Goal: Information Seeking & Learning: Learn about a topic

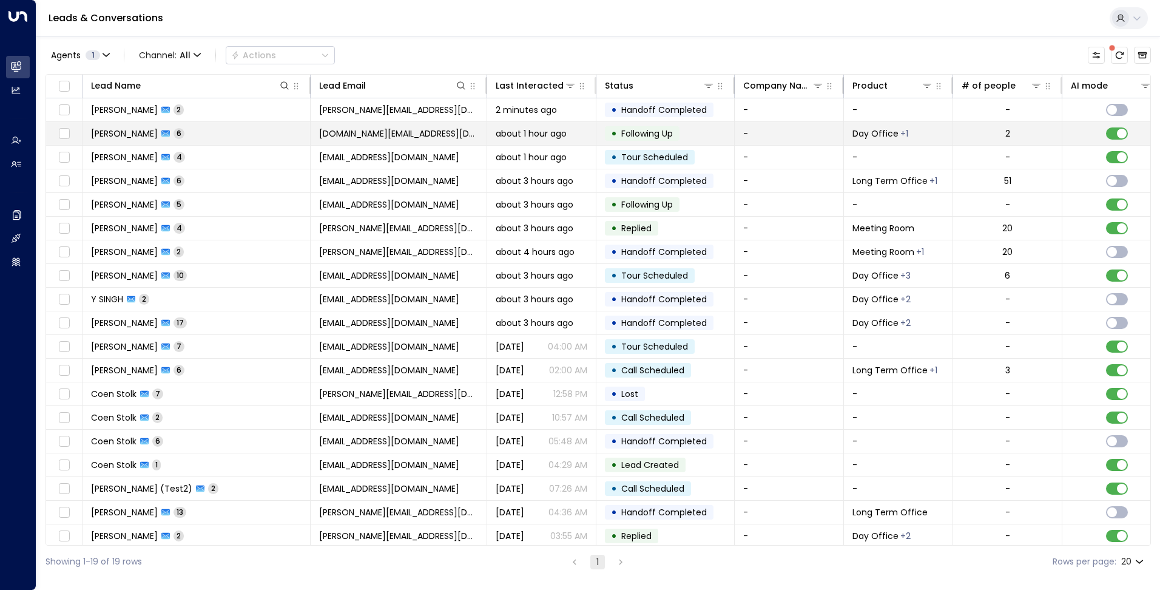
click at [529, 138] on span "about 1 hour ago" at bounding box center [531, 133] width 71 height 12
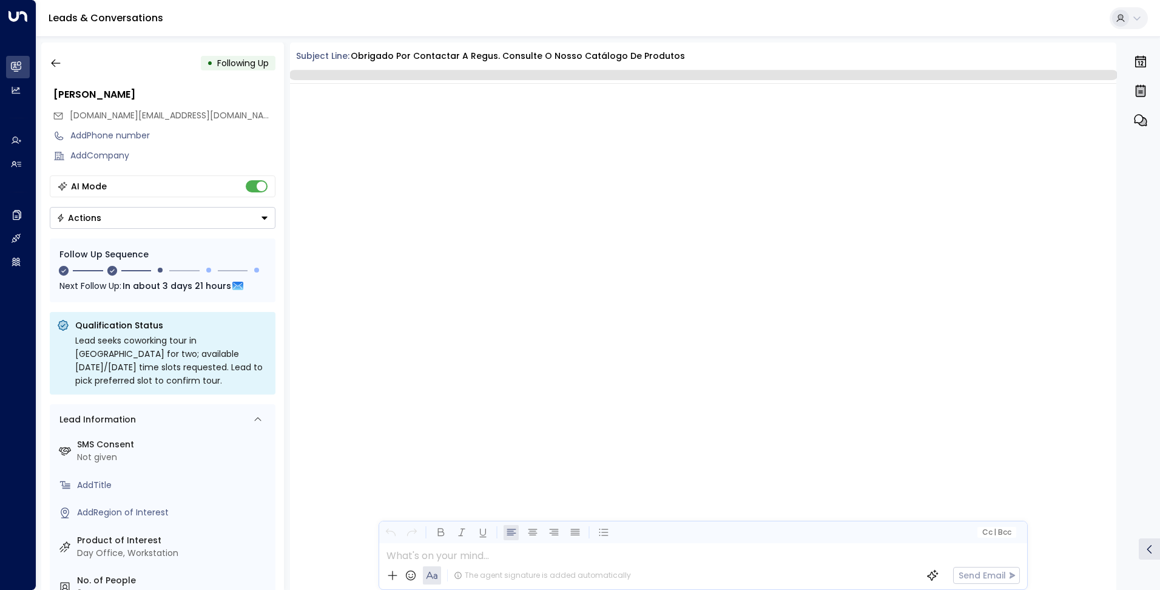
scroll to position [1218, 0]
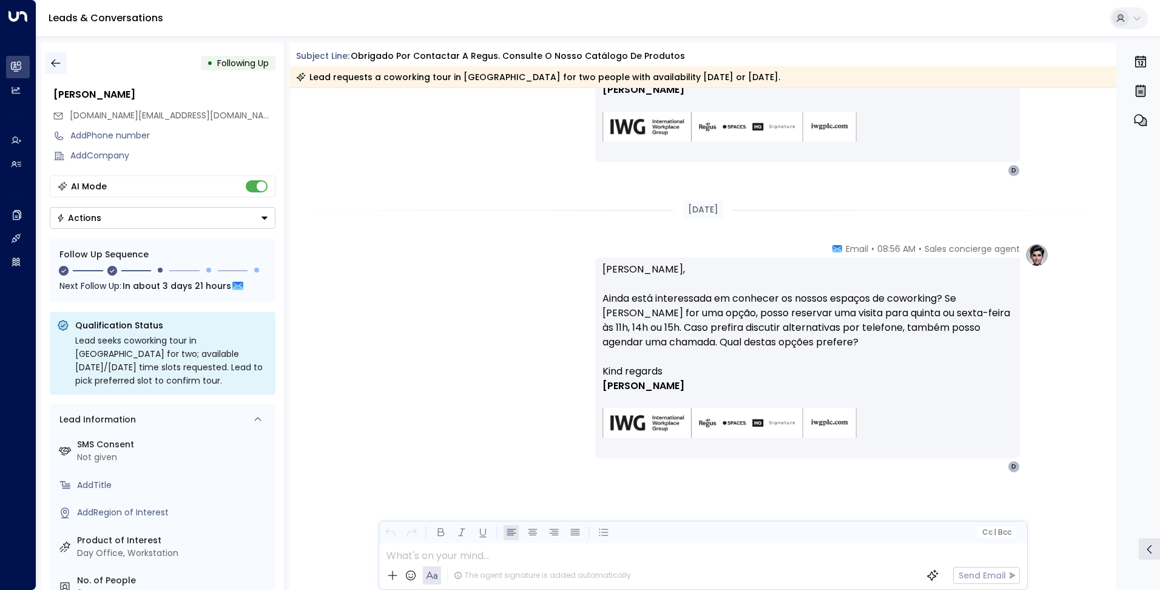
click at [56, 62] on icon "button" at bounding box center [56, 63] width 12 height 12
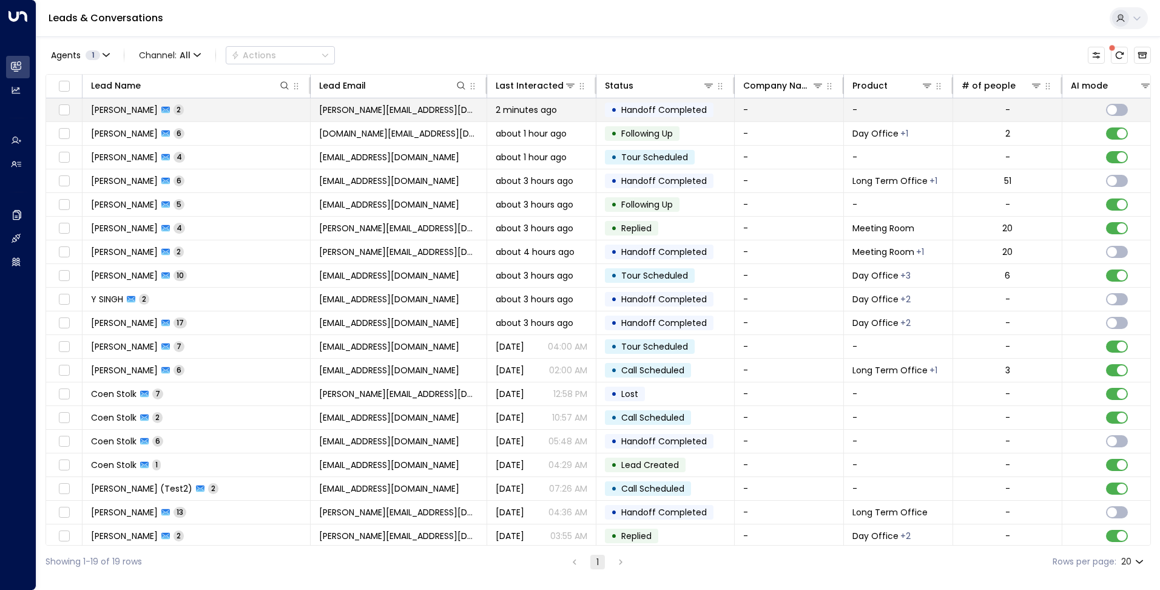
click at [389, 111] on span "[PERSON_NAME][EMAIL_ADDRESS][DOMAIN_NAME]" at bounding box center [398, 110] width 159 height 12
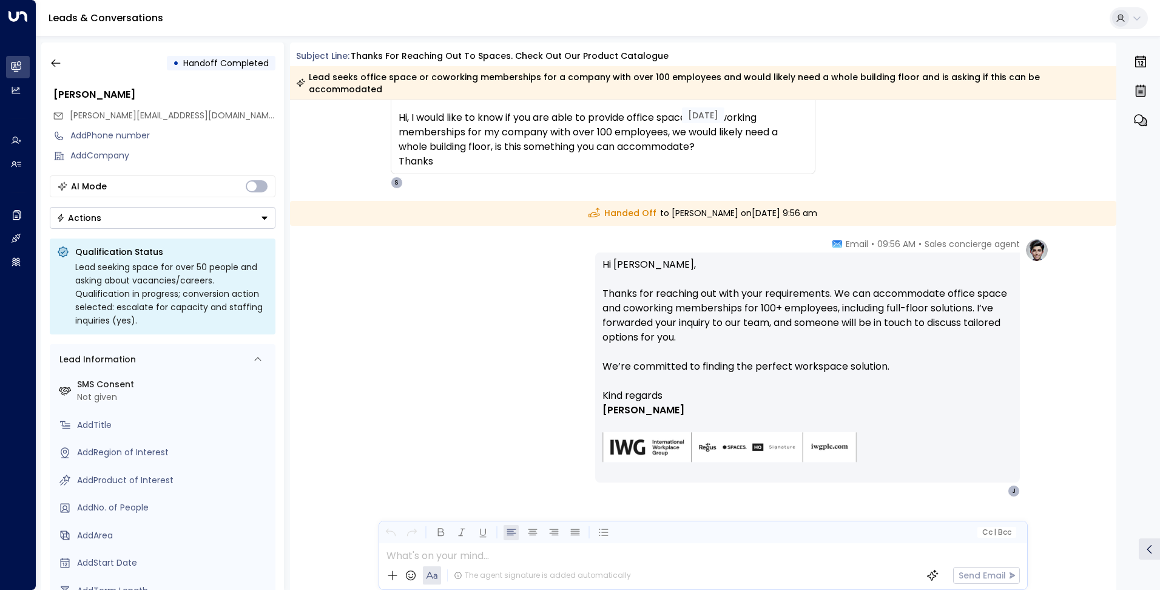
scroll to position [110, 0]
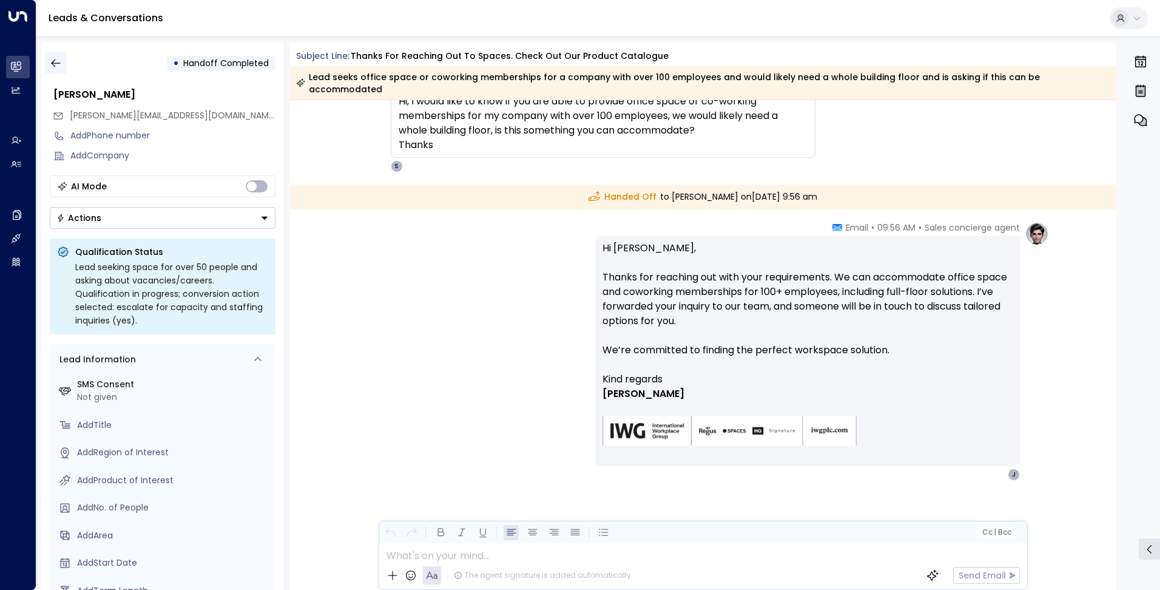
click at [58, 65] on icon "button" at bounding box center [56, 63] width 12 height 12
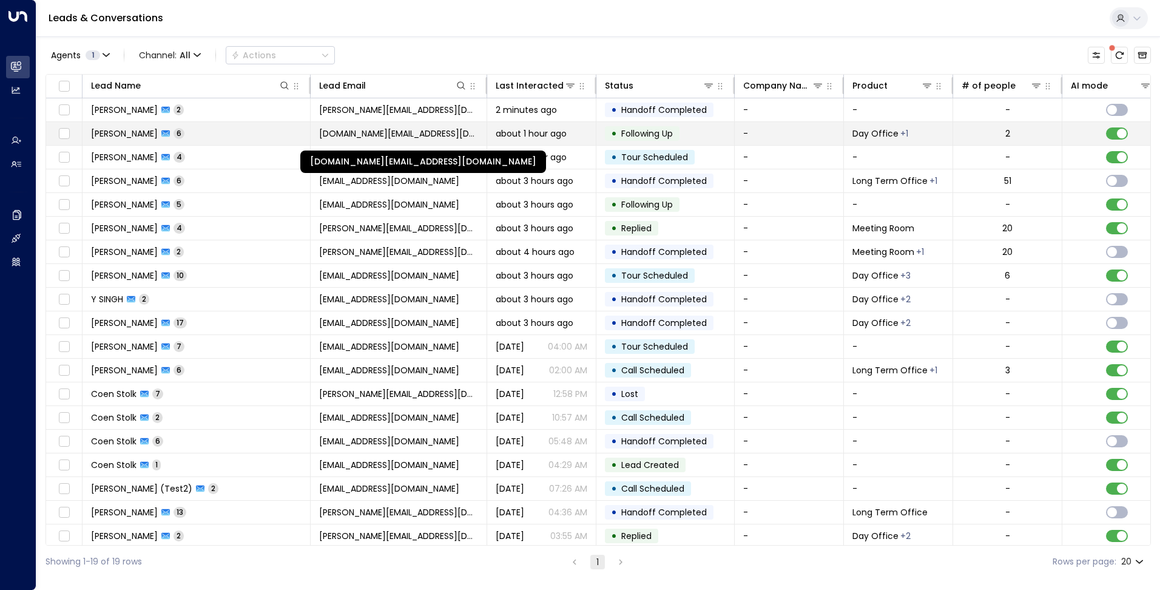
click at [362, 134] on span "[DOMAIN_NAME][EMAIL_ADDRESS][DOMAIN_NAME]" at bounding box center [398, 133] width 159 height 12
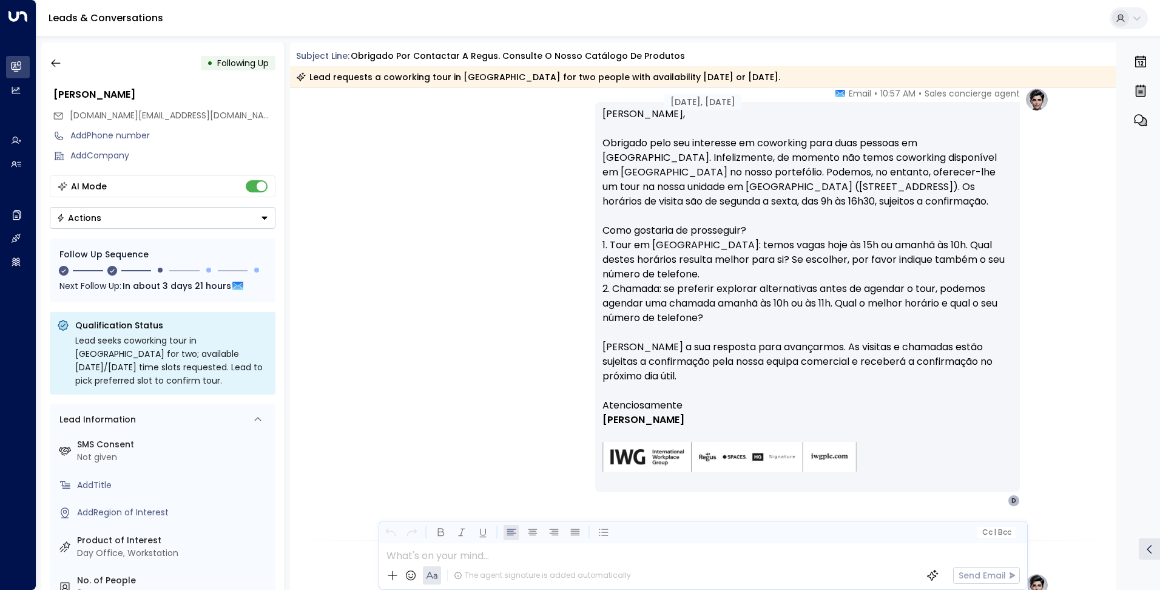
scroll to position [668, 0]
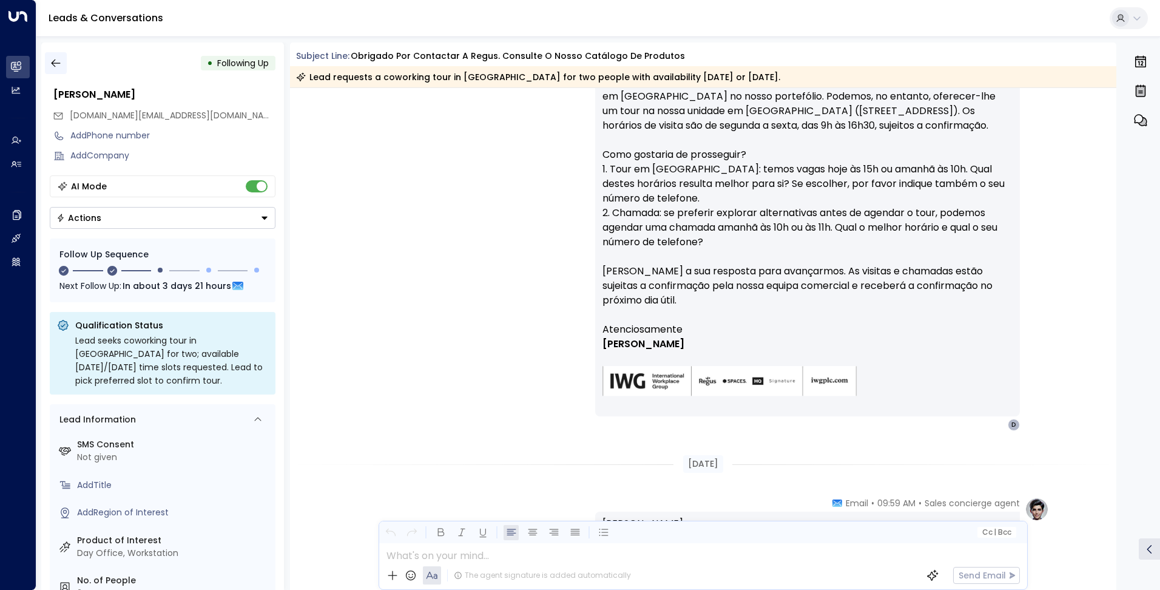
click at [54, 64] on icon "button" at bounding box center [56, 63] width 12 height 12
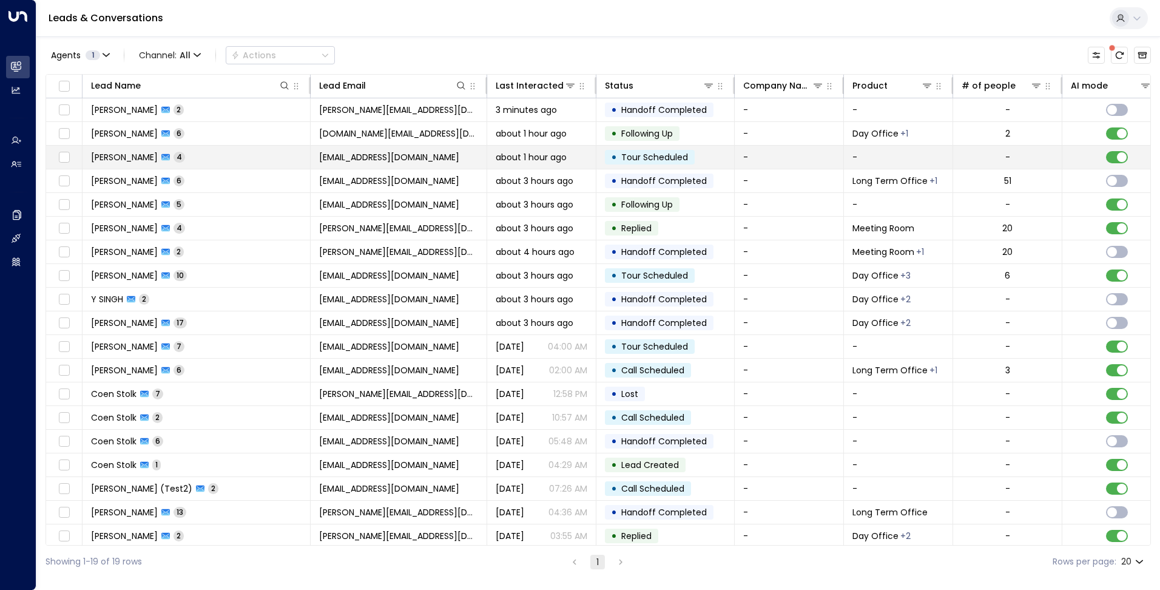
click at [594, 162] on td "about 1 hour ago" at bounding box center [541, 157] width 109 height 23
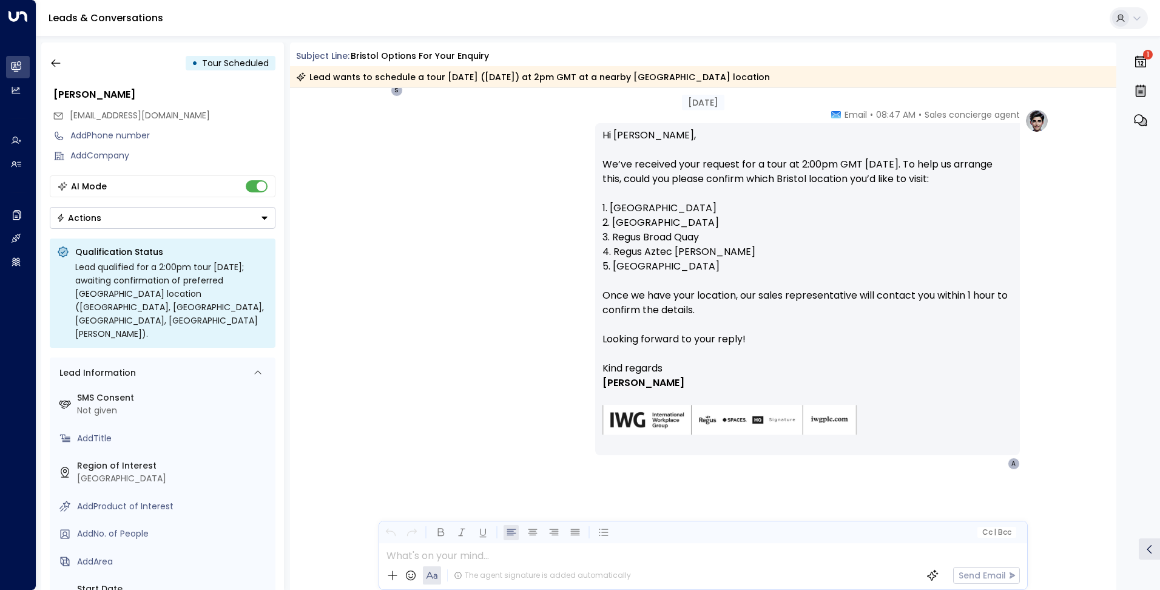
scroll to position [719, 0]
click at [59, 64] on icon "button" at bounding box center [56, 63] width 12 height 12
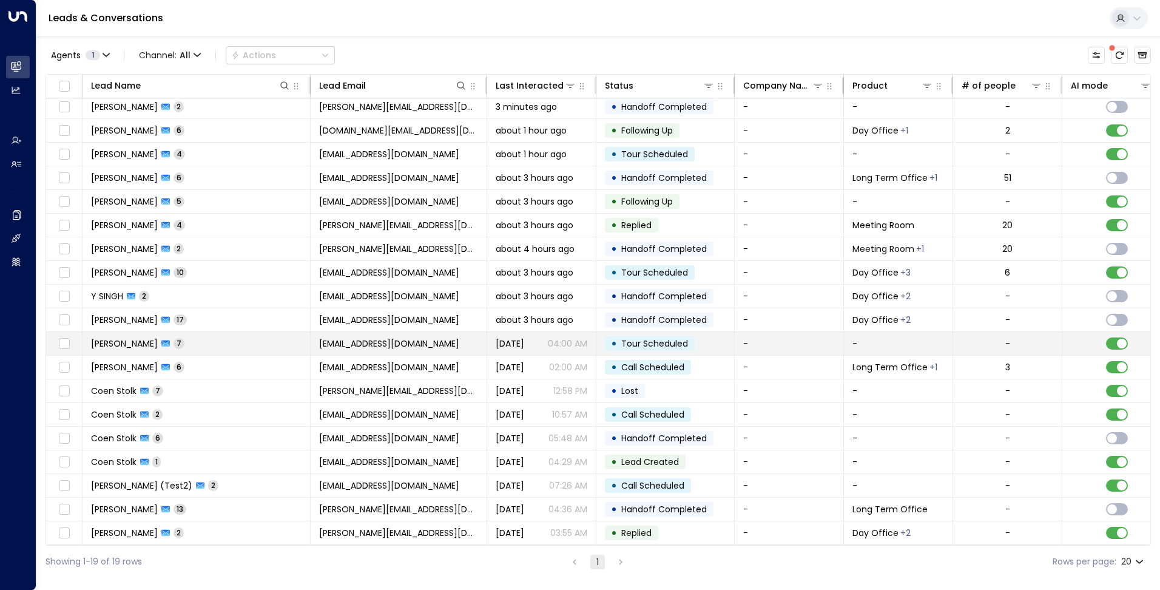
scroll to position [7, 0]
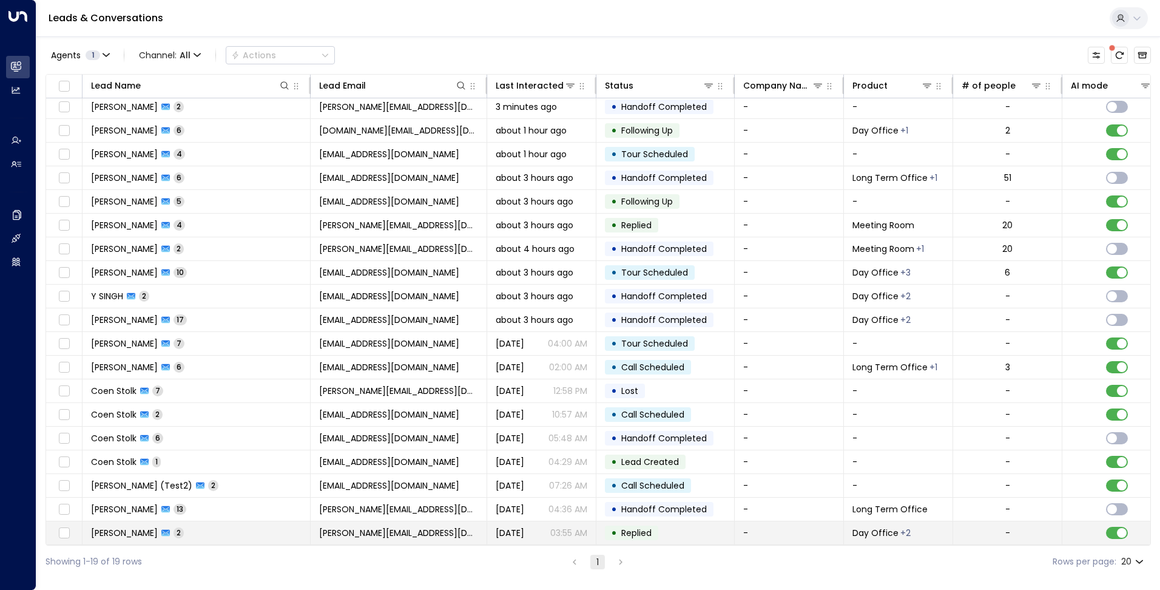
click at [316, 535] on td "[PERSON_NAME][EMAIL_ADDRESS][DOMAIN_NAME]" at bounding box center [399, 532] width 177 height 23
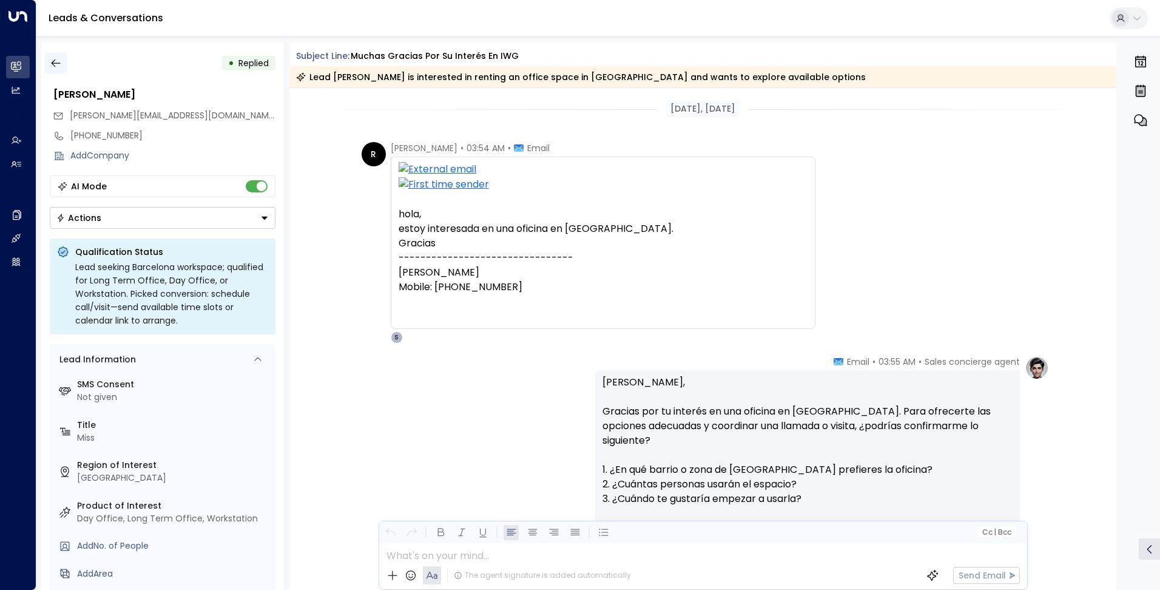
click at [55, 63] on icon "button" at bounding box center [55, 63] width 9 height 8
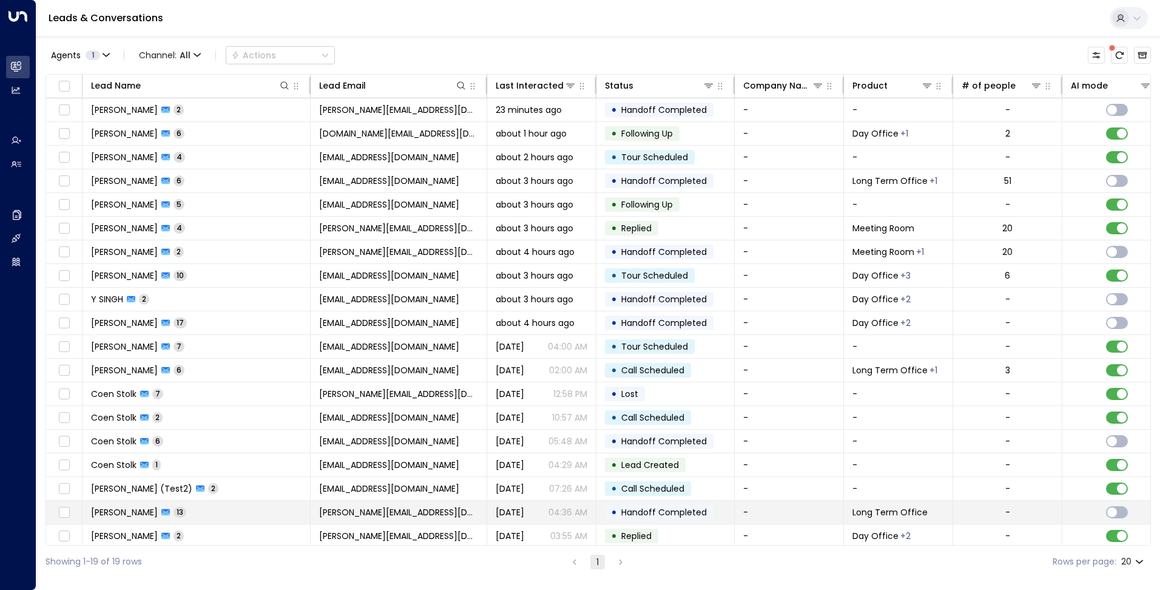
click at [398, 512] on span "[PERSON_NAME][EMAIL_ADDRESS][DOMAIN_NAME]" at bounding box center [398, 512] width 159 height 12
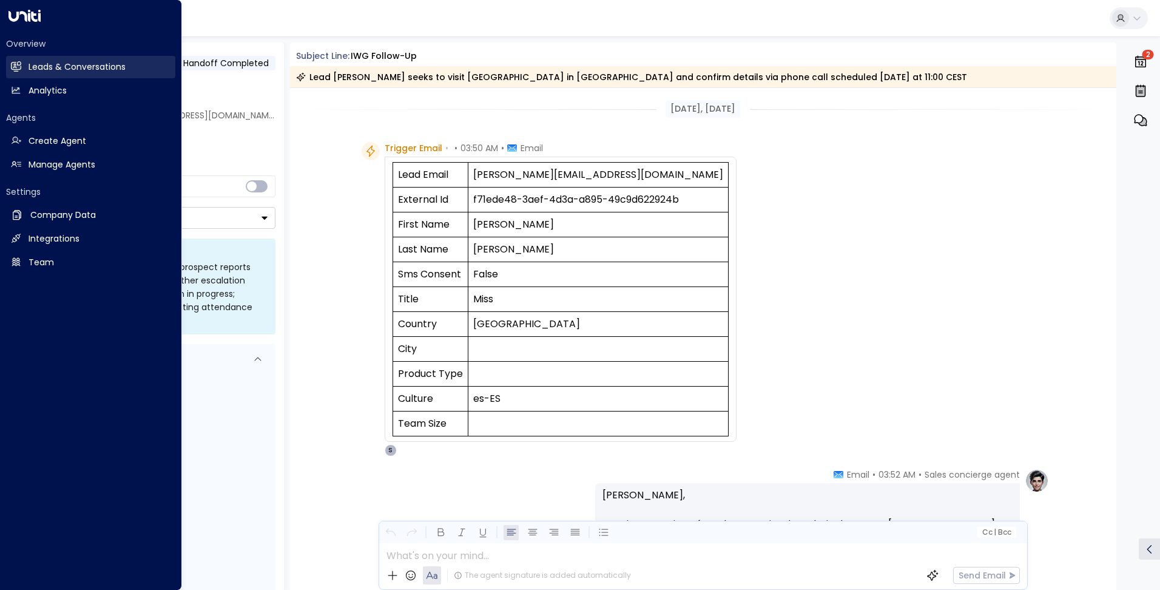
click at [32, 67] on h2 "Leads & Conversations" at bounding box center [77, 67] width 97 height 13
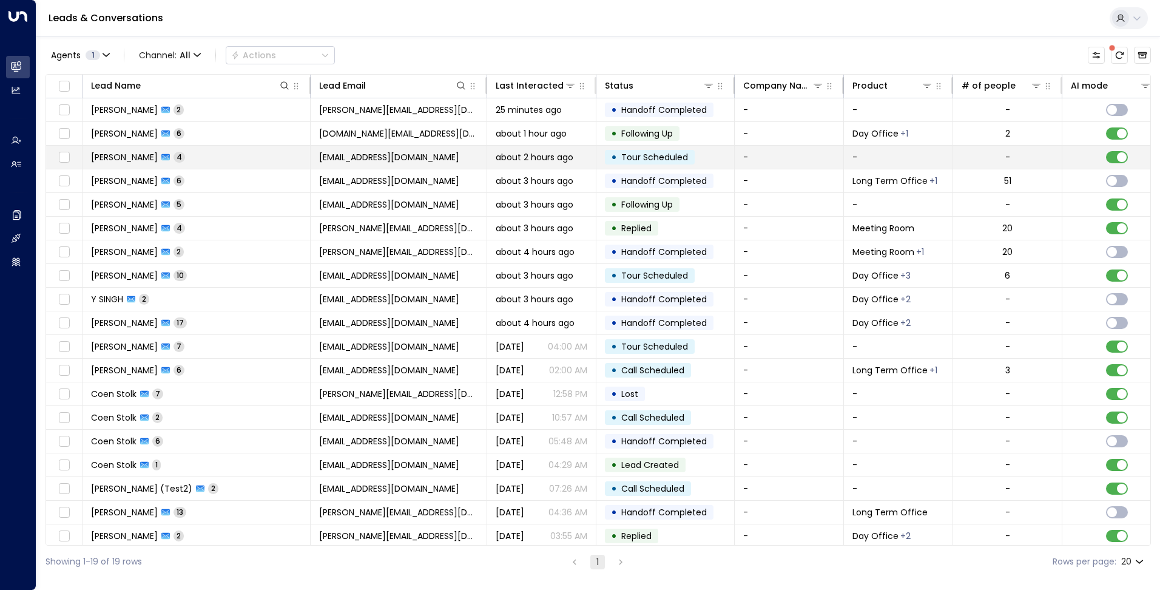
click at [225, 156] on td "[PERSON_NAME] 4" at bounding box center [197, 157] width 228 height 23
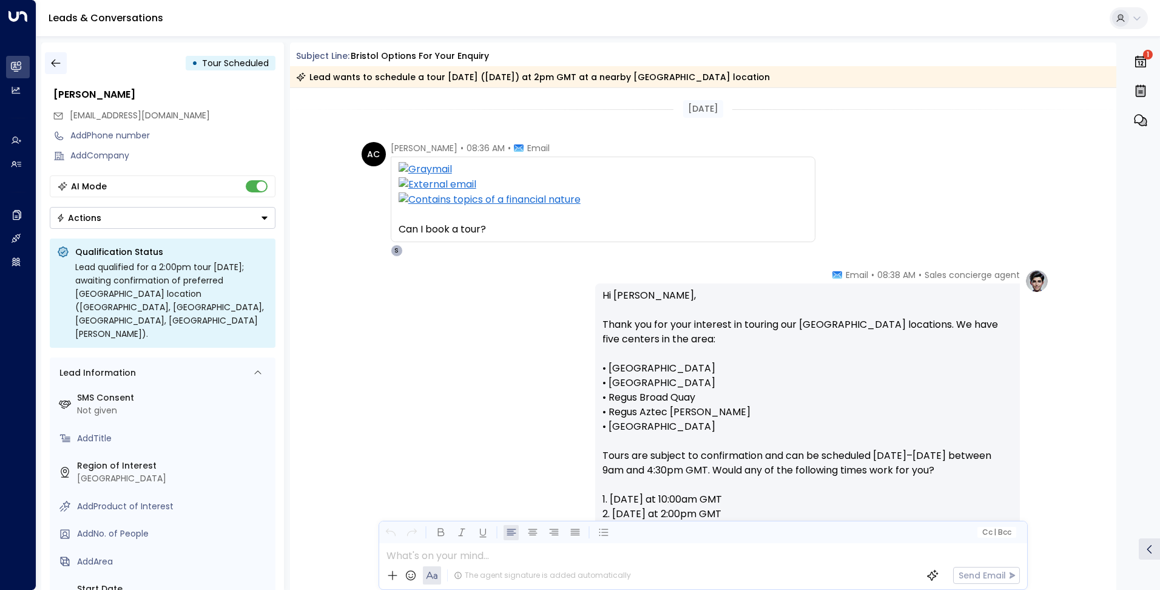
click at [61, 62] on icon "button" at bounding box center [56, 63] width 12 height 12
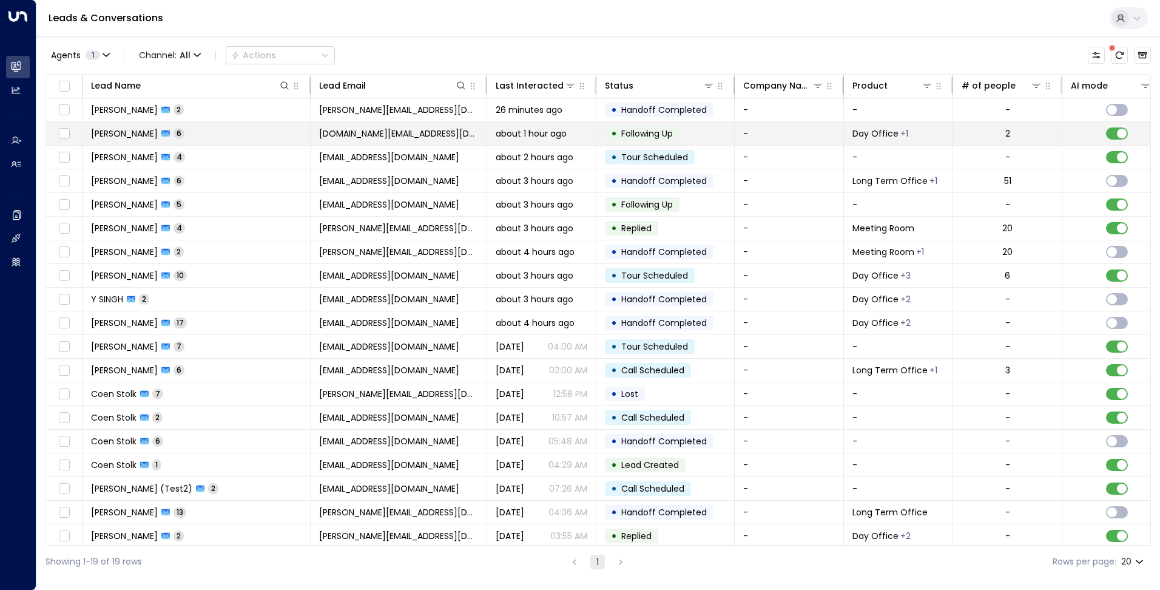
click at [298, 138] on td "[PERSON_NAME] 6" at bounding box center [197, 133] width 228 height 23
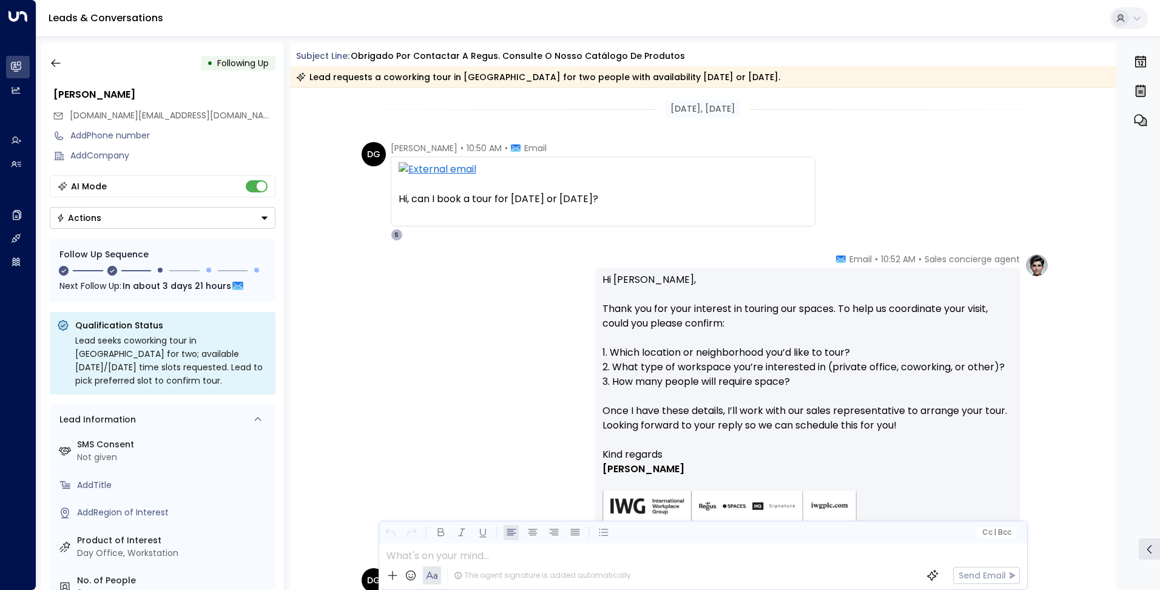
drag, startPoint x: 398, startPoint y: 202, endPoint x: 620, endPoint y: 205, distance: 222.2
click at [620, 205] on div "Hi, can I book a tour for [DATE] or [DATE]?" at bounding box center [603, 199] width 409 height 15
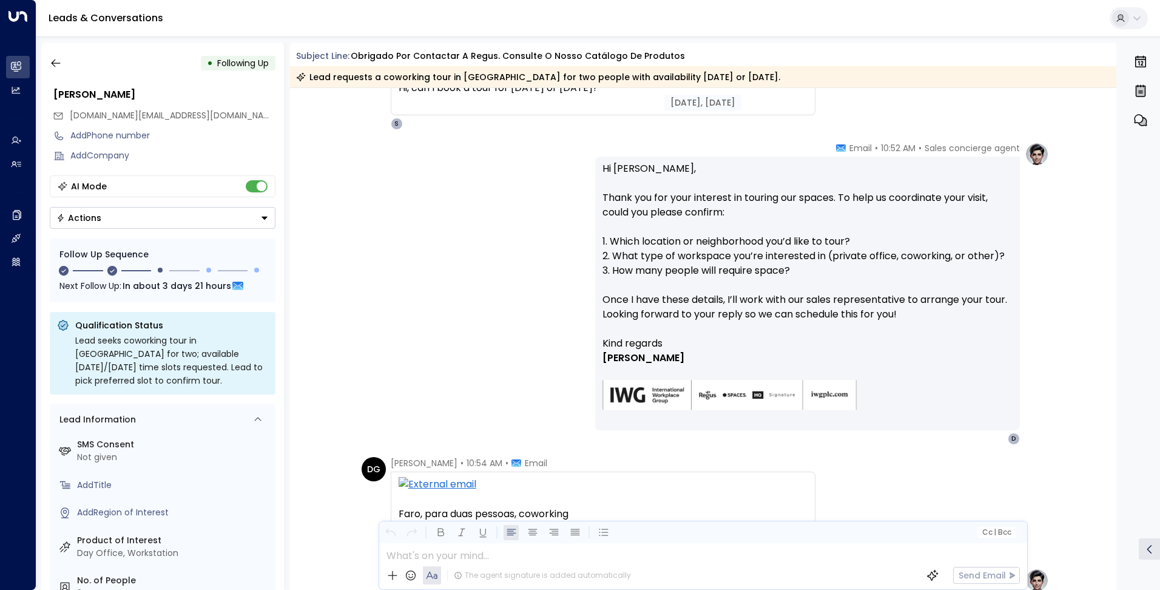
scroll to position [121, 0]
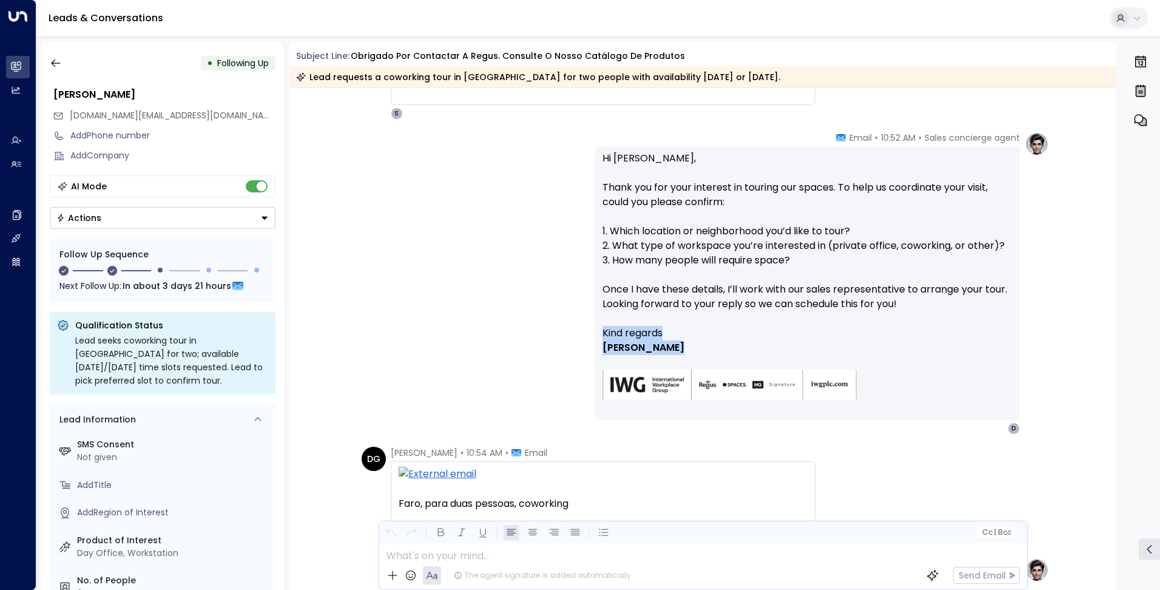
drag, startPoint x: 601, startPoint y: 331, endPoint x: 684, endPoint y: 347, distance: 83.9
click at [684, 347] on div "Kind regards [PERSON_NAME]" at bounding box center [808, 370] width 410 height 89
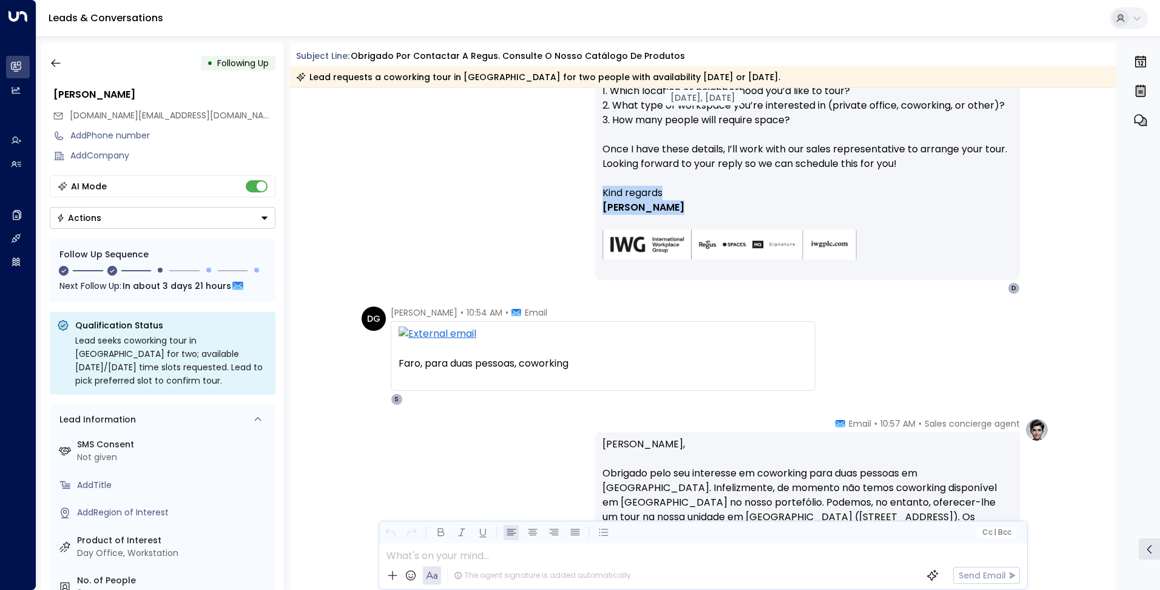
scroll to position [364, 0]
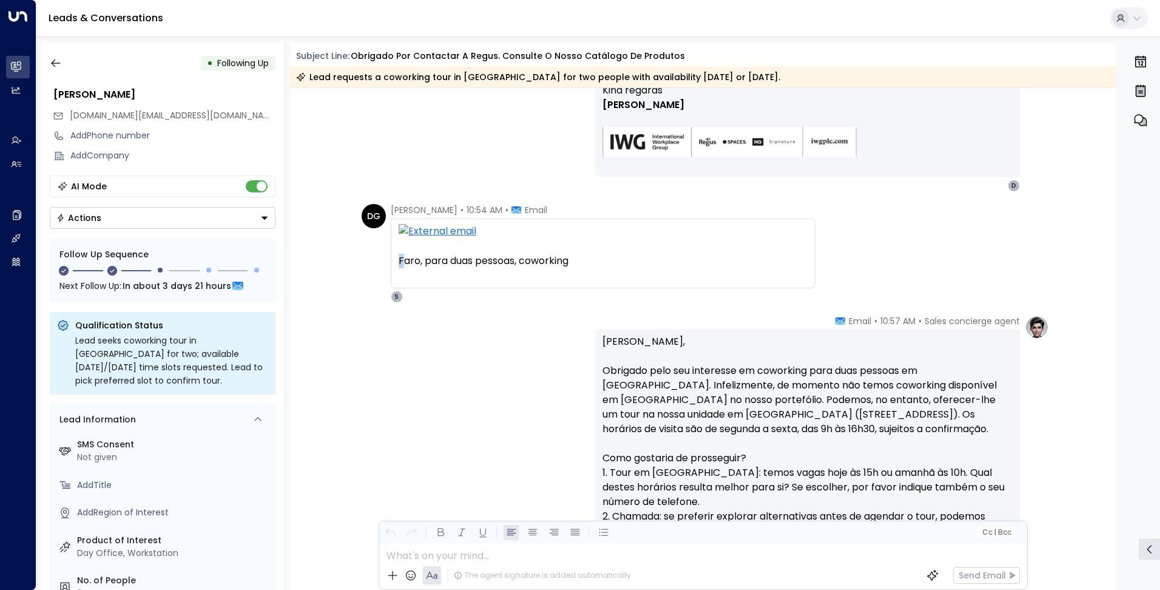
drag, startPoint x: 401, startPoint y: 263, endPoint x: 592, endPoint y: 268, distance: 191.2
click at [592, 268] on div "Faro, para duas pessoas, coworking [DATE][DATE] 3:52 PM Sales Concierge <[EMAIL…" at bounding box center [603, 253] width 409 height 59
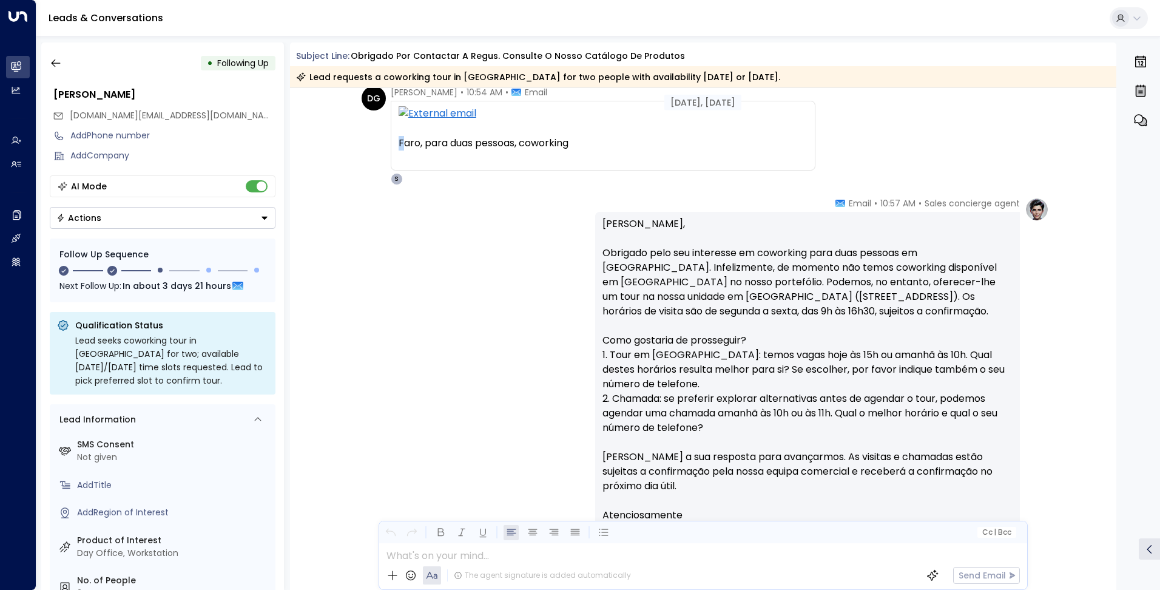
scroll to position [546, 0]
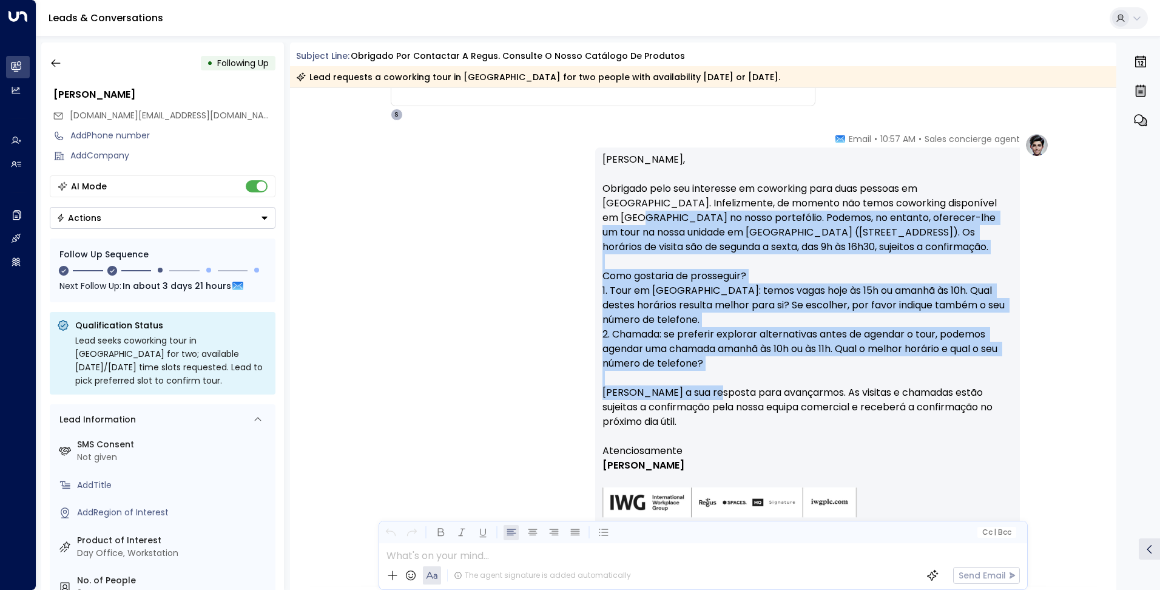
drag, startPoint x: 639, startPoint y: 264, endPoint x: 718, endPoint y: 393, distance: 151.5
click at [718, 393] on p "[PERSON_NAME], Obrigado pelo seu interesse em coworking para duas pessoas em [G…" at bounding box center [808, 297] width 410 height 291
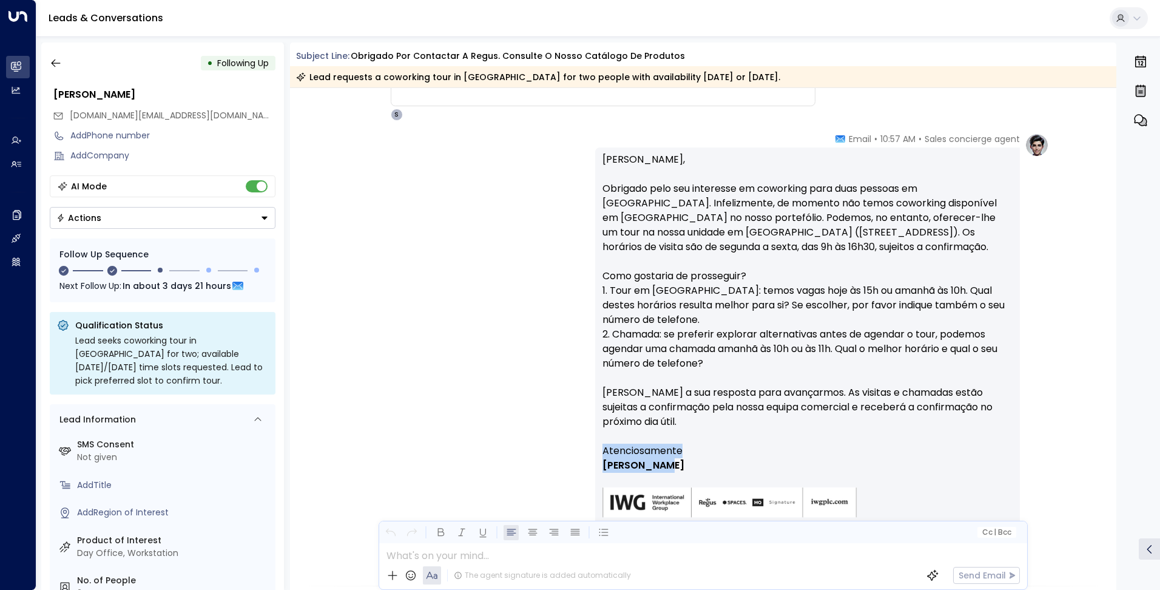
drag, startPoint x: 718, startPoint y: 393, endPoint x: 602, endPoint y: 450, distance: 129.2
click at [603, 450] on div "Atenciosamente [PERSON_NAME]" at bounding box center [808, 488] width 410 height 89
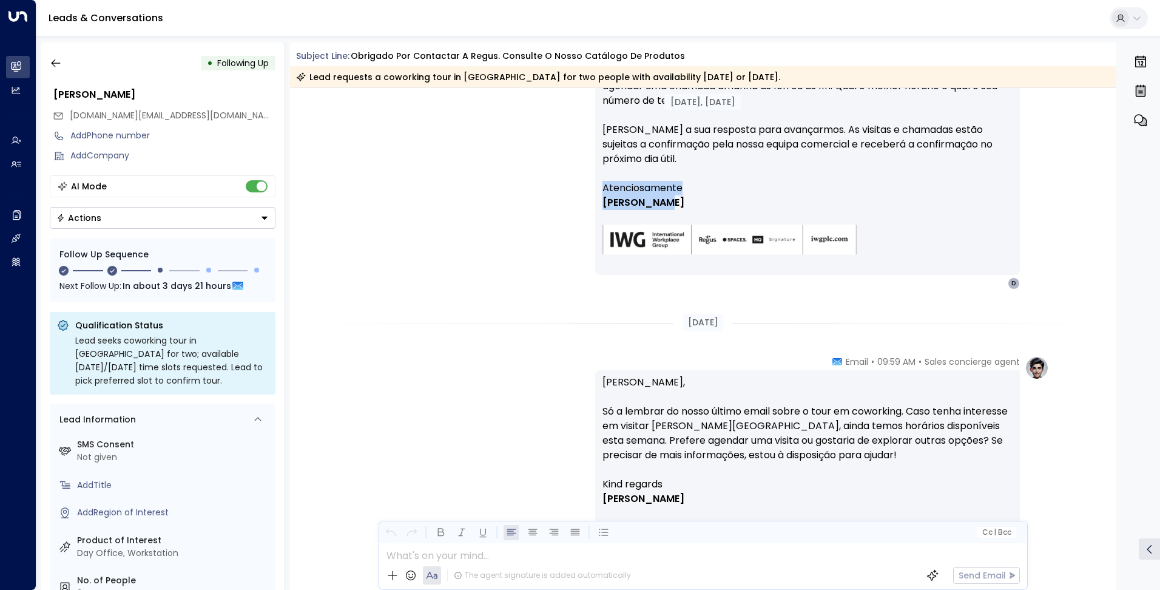
scroll to position [910, 0]
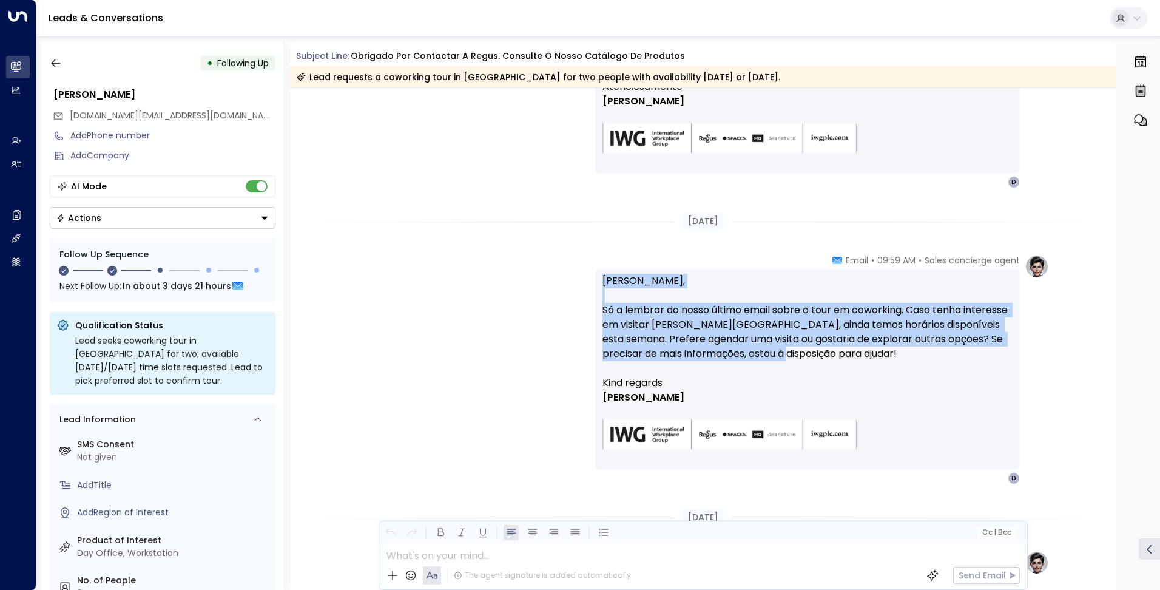
drag, startPoint x: 822, startPoint y: 354, endPoint x: 599, endPoint y: 276, distance: 236.5
click at [599, 276] on div "[PERSON_NAME], Só a lembrar do nosso último email sobre o tour em coworking. Ca…" at bounding box center [807, 369] width 425 height 201
drag, startPoint x: 672, startPoint y: 399, endPoint x: 596, endPoint y: 383, distance: 77.6
click at [596, 383] on div "[PERSON_NAME], Só a lembrar do nosso último email sobre o tour em coworking. Ca…" at bounding box center [807, 369] width 425 height 201
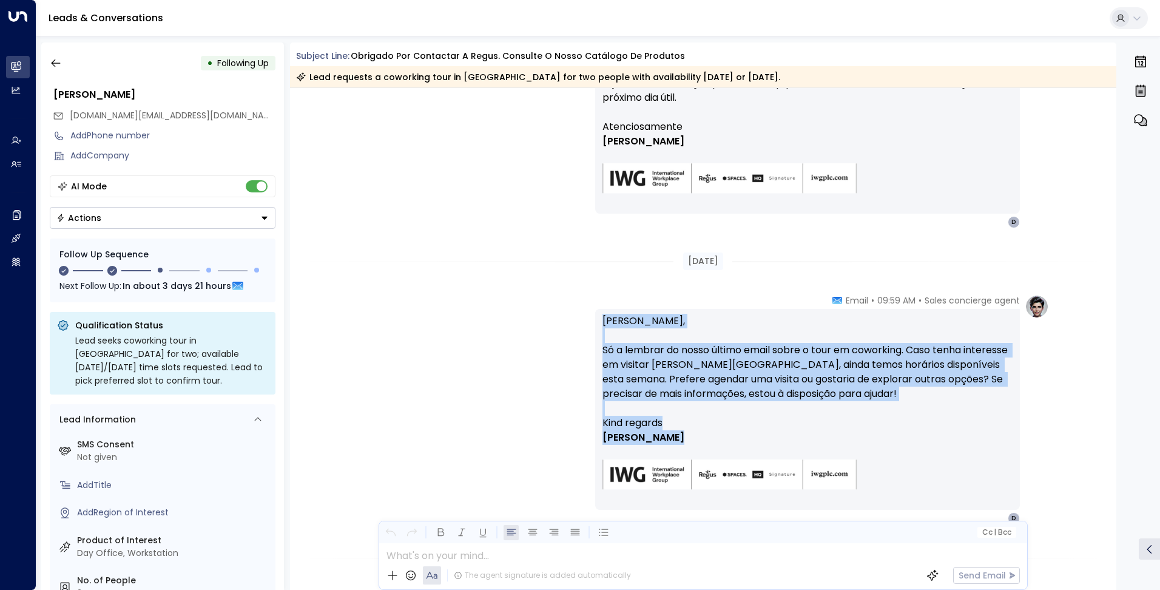
scroll to position [850, 0]
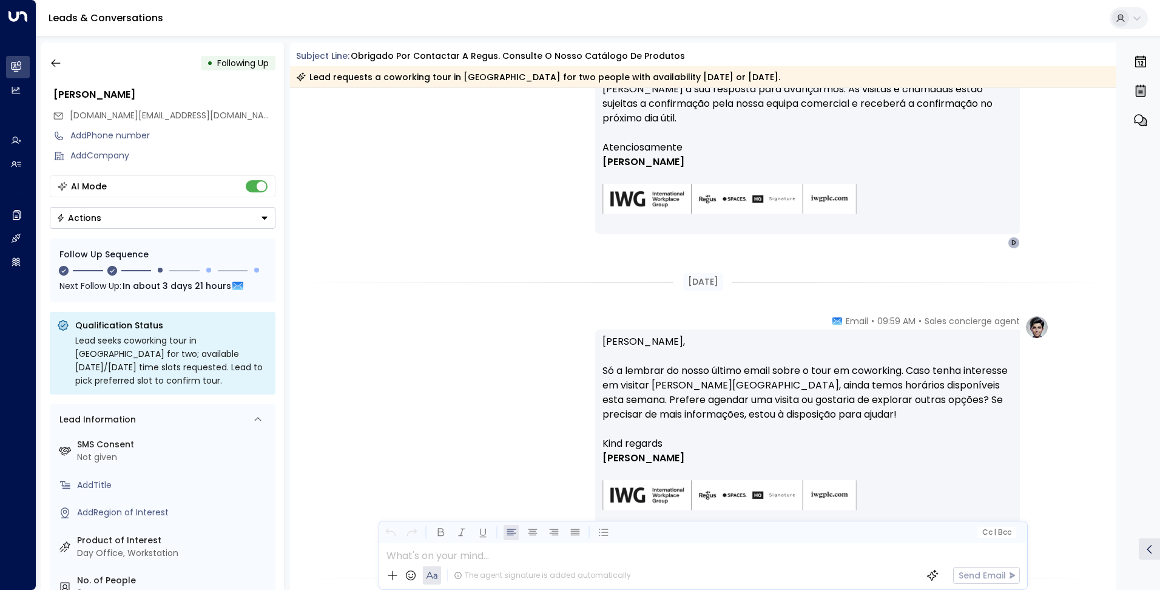
click at [733, 279] on div "[DATE]" at bounding box center [703, 282] width 59 height 18
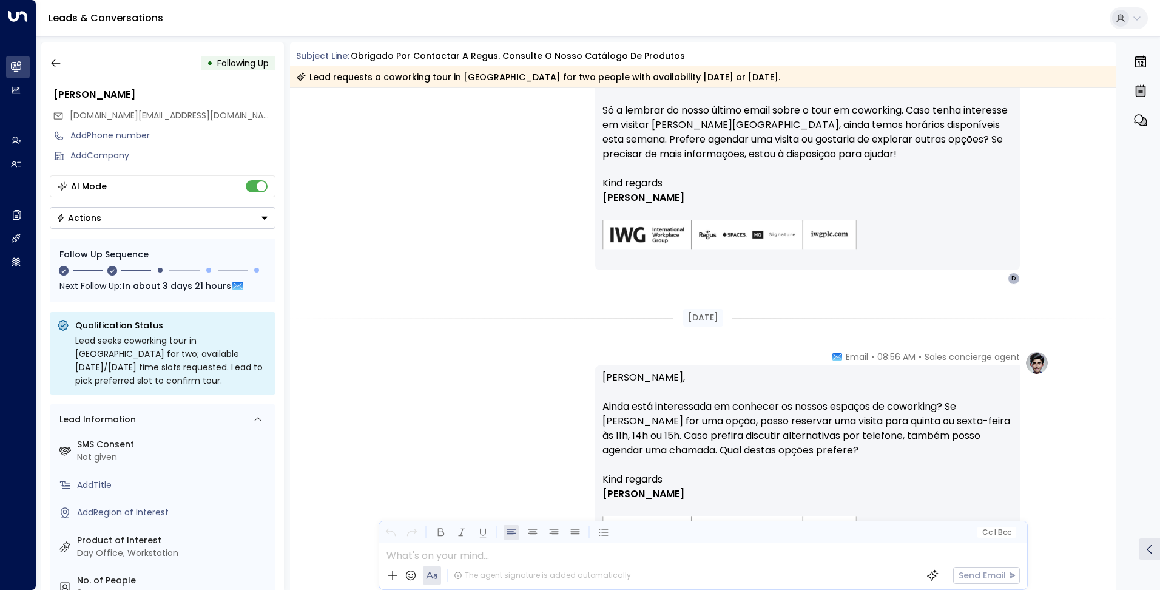
scroll to position [1214, 0]
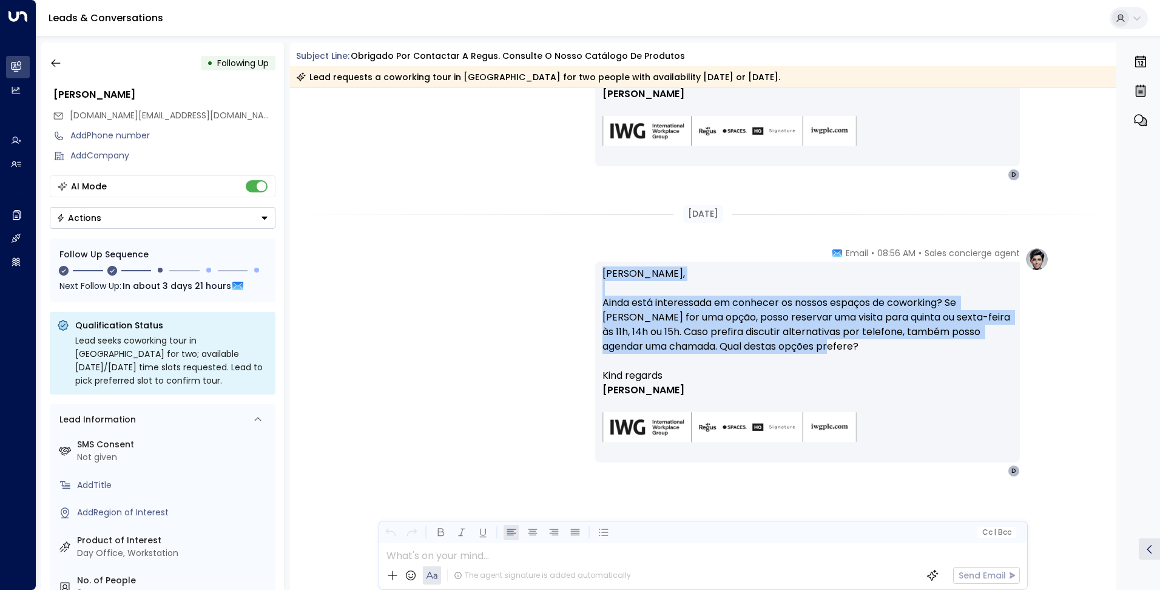
drag, startPoint x: 797, startPoint y: 351, endPoint x: 595, endPoint y: 277, distance: 214.9
click at [595, 277] on div "[PERSON_NAME], Ainda está interessada em conhecer os nossos espaços de coworkin…" at bounding box center [807, 362] width 425 height 201
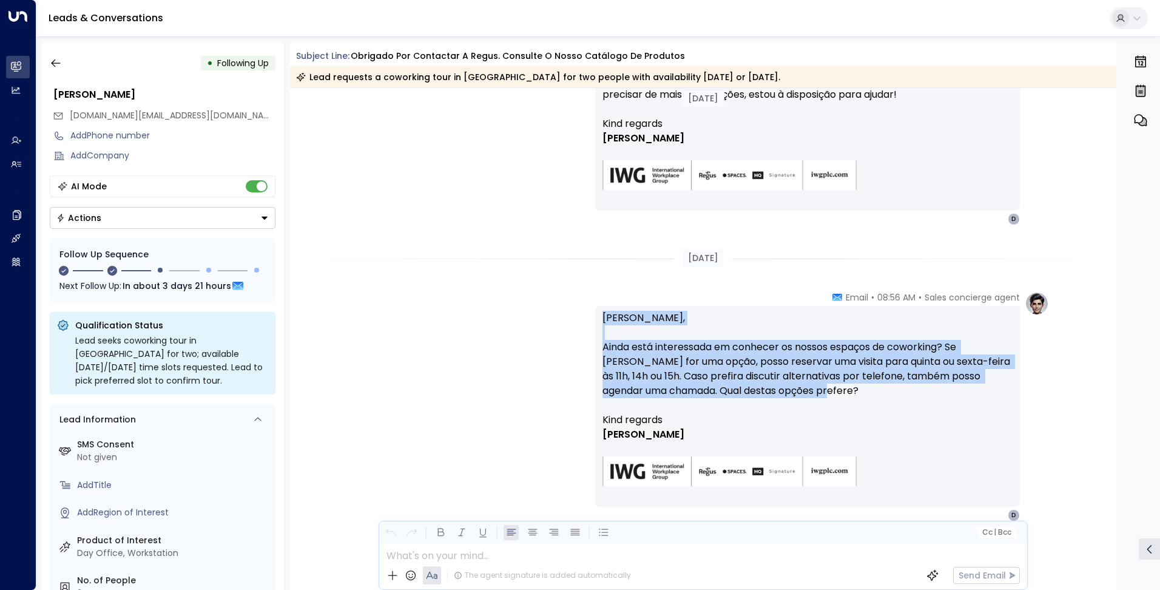
scroll to position [1153, 0]
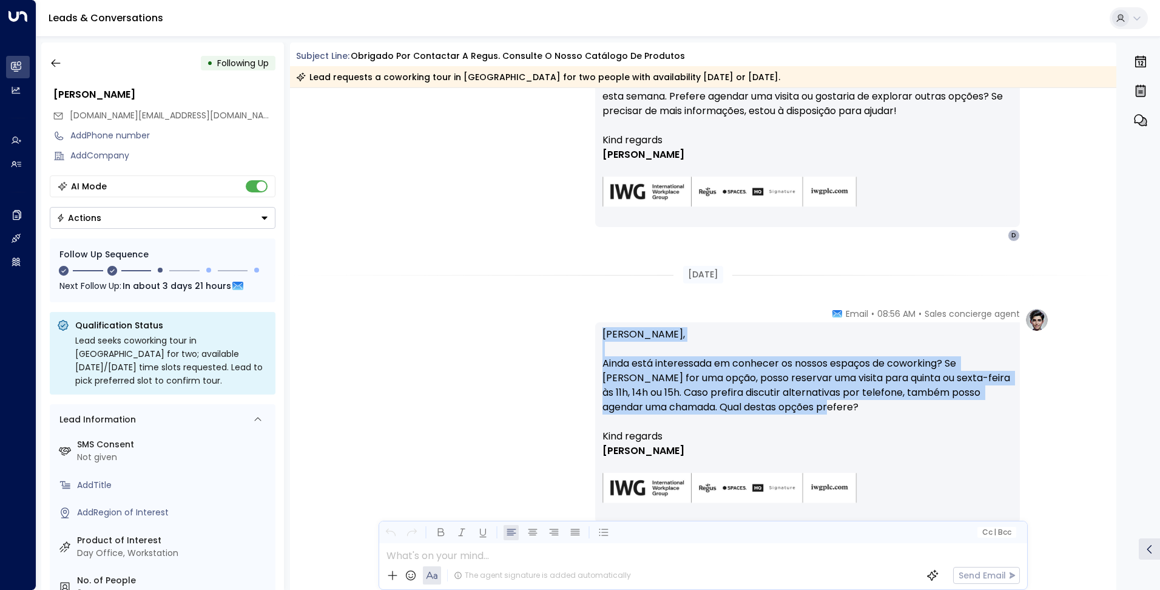
click at [686, 374] on p "[PERSON_NAME], Ainda está interessada em conhecer os nossos espaços de coworkin…" at bounding box center [808, 378] width 410 height 102
drag, startPoint x: 803, startPoint y: 407, endPoint x: 604, endPoint y: 332, distance: 212.6
click at [604, 332] on p "[PERSON_NAME], Ainda está interessada em conhecer os nossos espaços de coworkin…" at bounding box center [808, 378] width 410 height 102
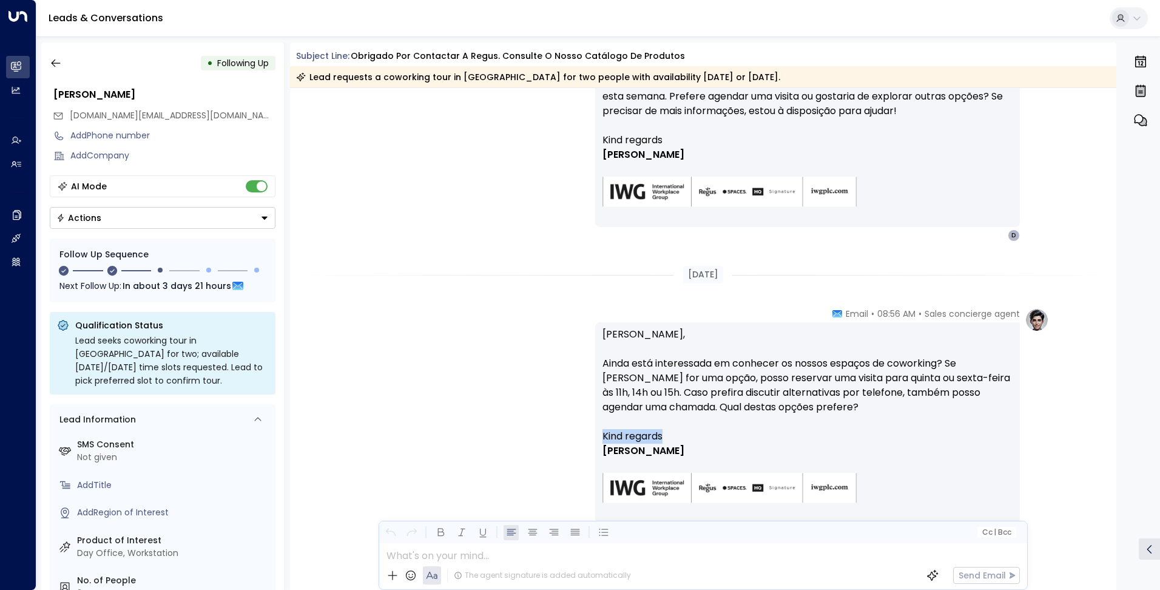
drag, startPoint x: 667, startPoint y: 433, endPoint x: 601, endPoint y: 433, distance: 66.2
click at [603, 433] on p "Kind regards" at bounding box center [808, 436] width 410 height 15
drag, startPoint x: 601, startPoint y: 433, endPoint x: 571, endPoint y: 260, distance: 176.1
click at [571, 259] on div "[DATE]" at bounding box center [703, 275] width 827 height 42
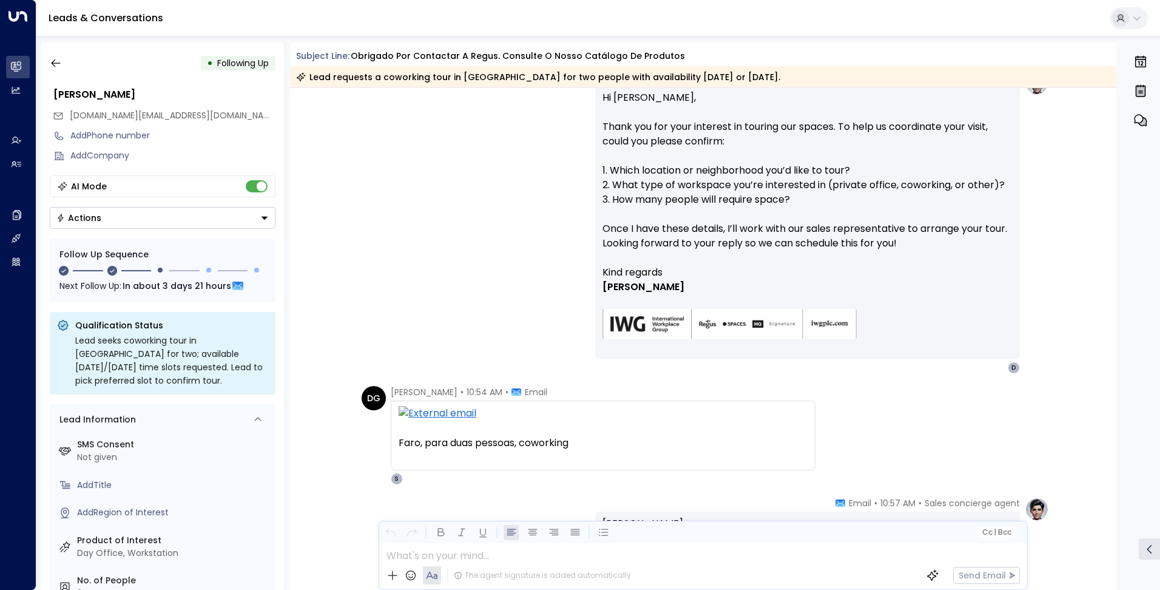
scroll to position [0, 0]
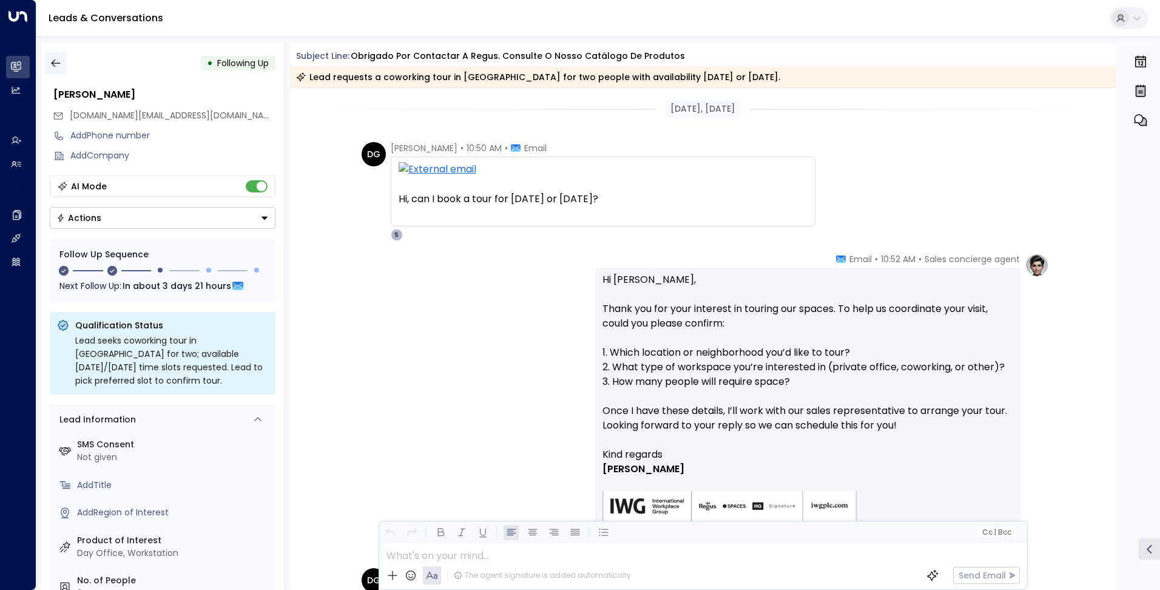
click at [56, 61] on icon "button" at bounding box center [56, 63] width 12 height 12
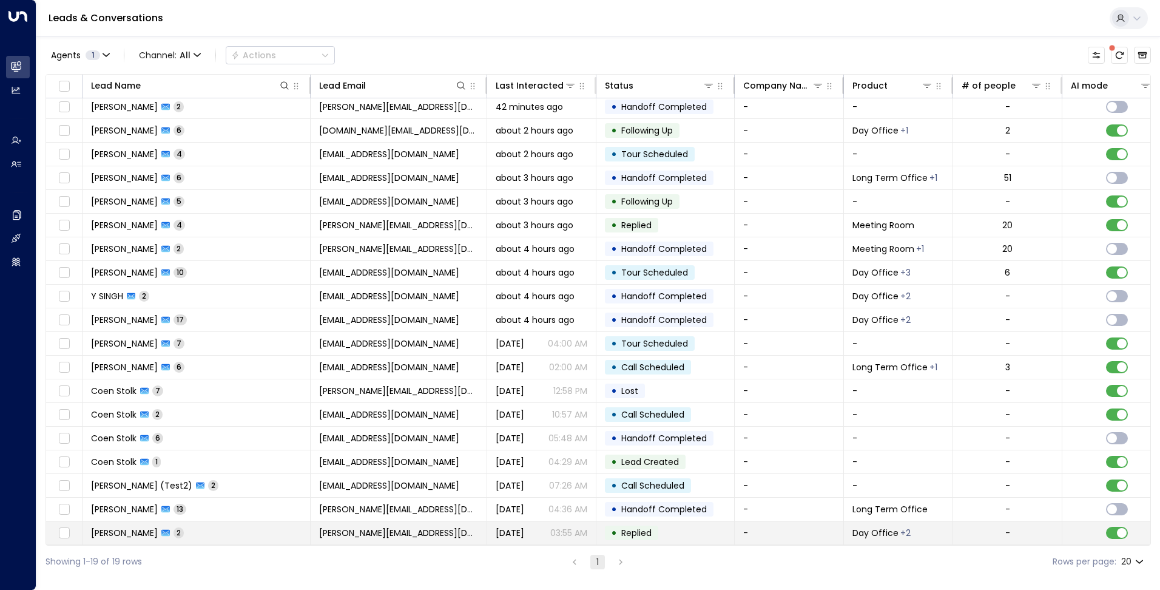
scroll to position [7, 0]
click at [366, 530] on span "[PERSON_NAME][EMAIL_ADDRESS][DOMAIN_NAME]" at bounding box center [398, 533] width 159 height 12
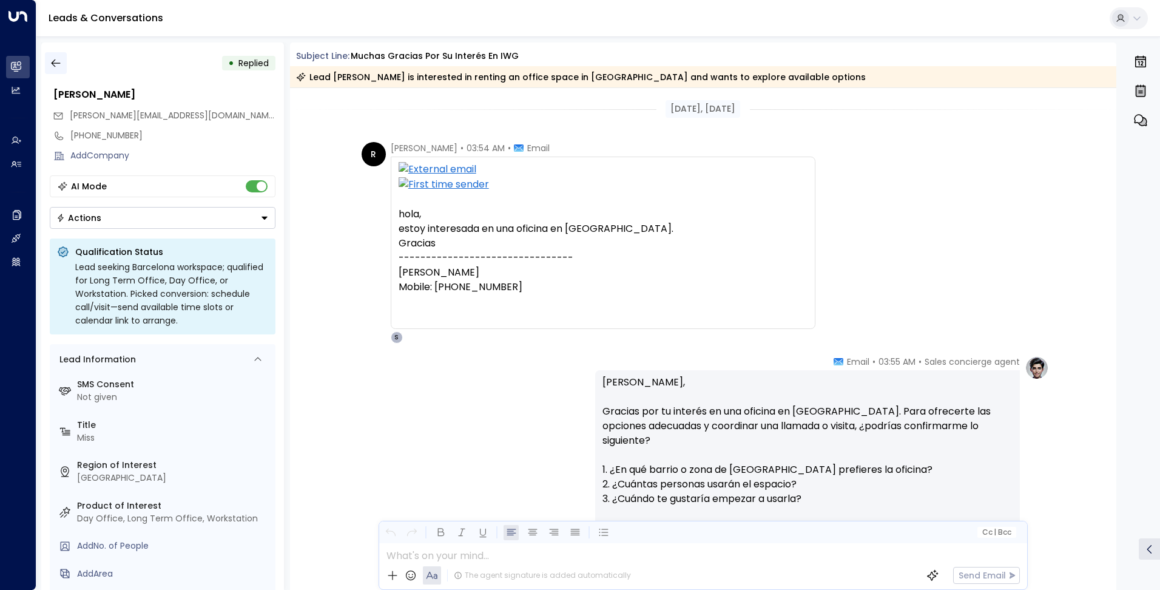
click at [54, 68] on icon "button" at bounding box center [56, 63] width 12 height 12
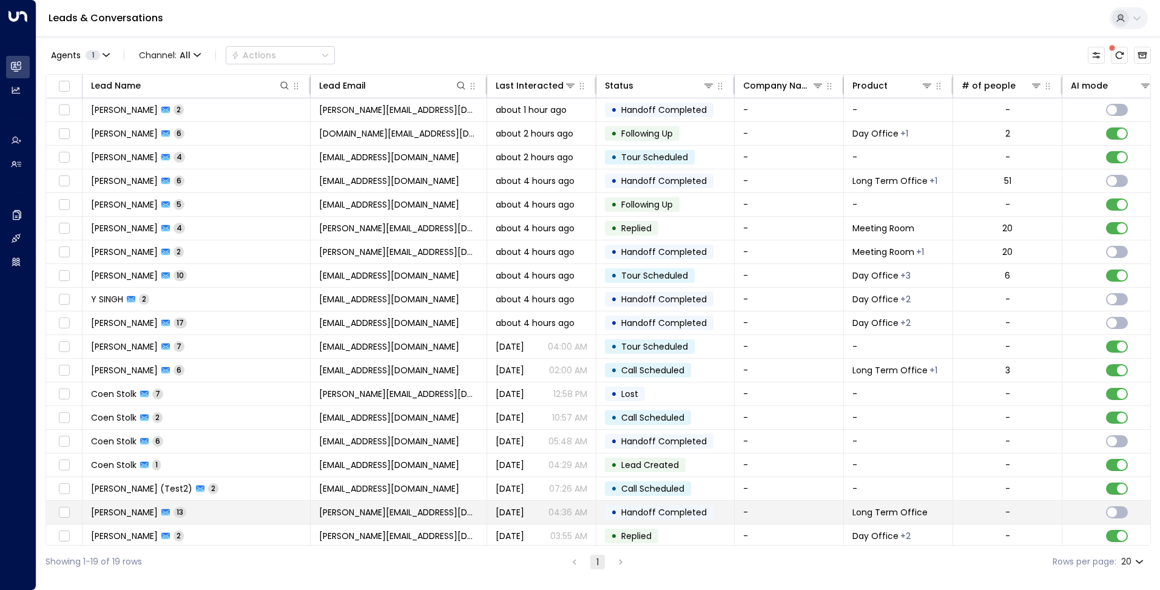
click at [391, 512] on span "[PERSON_NAME][EMAIL_ADDRESS][DOMAIN_NAME]" at bounding box center [398, 512] width 159 height 12
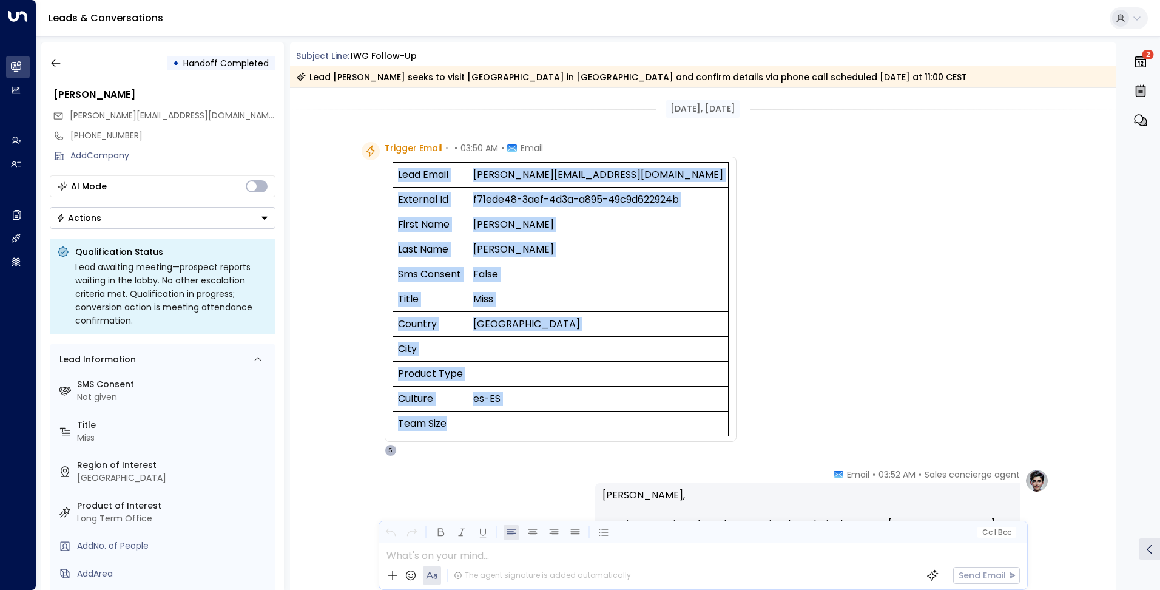
drag, startPoint x: 398, startPoint y: 174, endPoint x: 558, endPoint y: 419, distance: 293.4
click at [558, 419] on tbody "Lead Email [PERSON_NAME][EMAIL_ADDRESS][DOMAIN_NAME] External Id f71ede48-3aef-…" at bounding box center [561, 300] width 336 height 274
drag, startPoint x: 558, startPoint y: 419, endPoint x: 534, endPoint y: 427, distance: 24.8
click at [535, 427] on td at bounding box center [598, 424] width 260 height 25
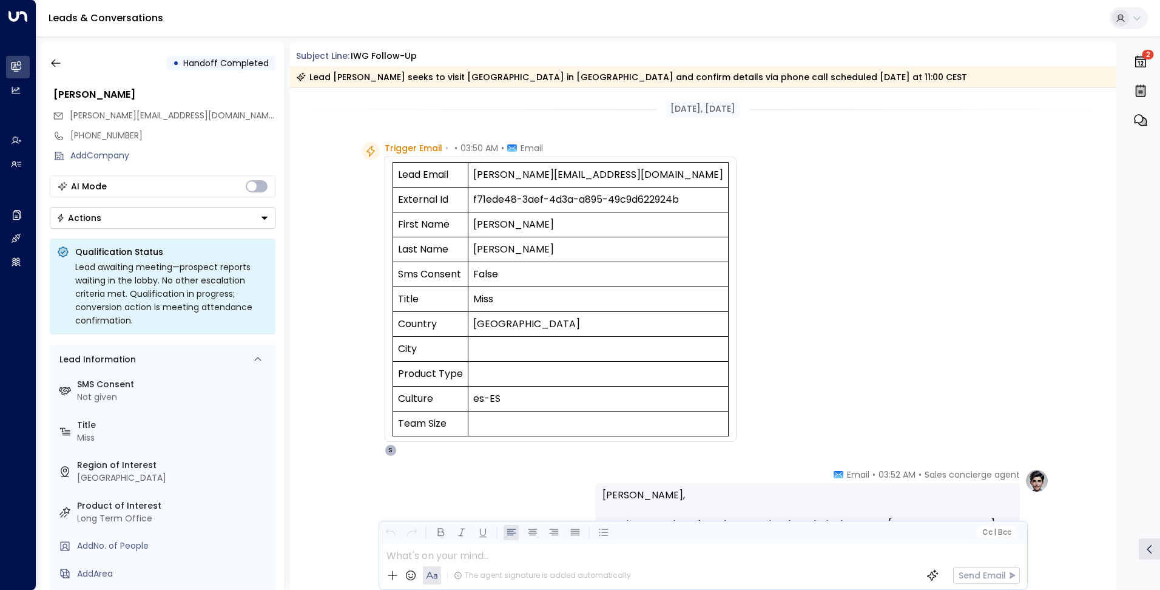
click at [413, 320] on td "Country" at bounding box center [430, 324] width 75 height 25
click at [413, 349] on td "City" at bounding box center [430, 349] width 75 height 25
drag, startPoint x: 445, startPoint y: 430, endPoint x: 396, endPoint y: 427, distance: 48.6
click at [396, 427] on td "Team Size" at bounding box center [430, 424] width 75 height 25
drag, startPoint x: 396, startPoint y: 427, endPoint x: 525, endPoint y: 407, distance: 130.1
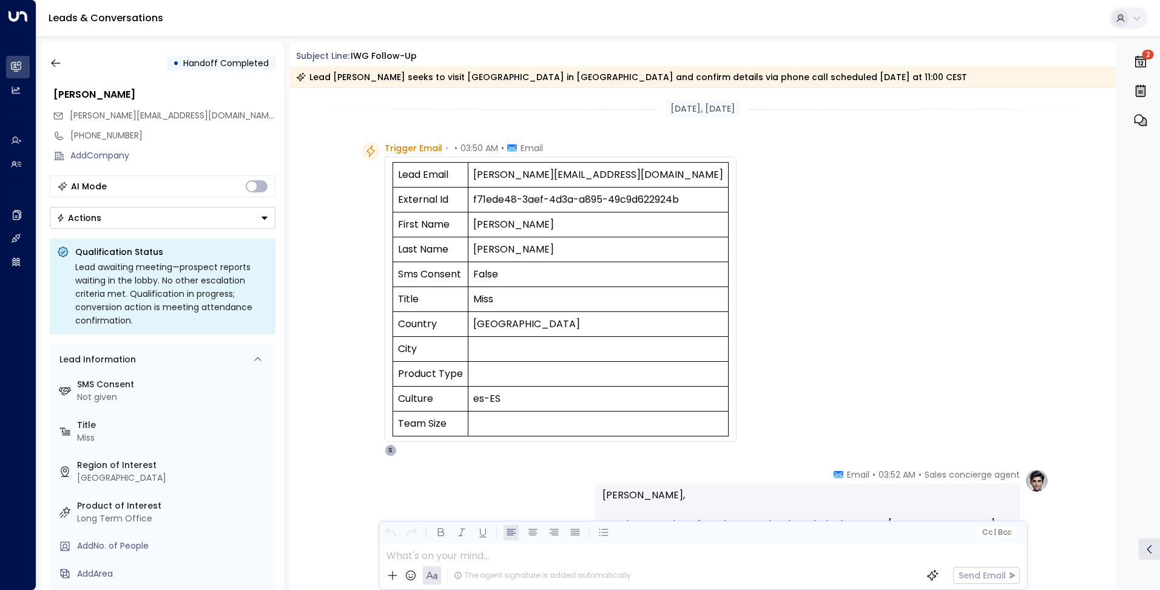
click at [527, 406] on td "es-ES" at bounding box center [598, 399] width 260 height 25
drag, startPoint x: 495, startPoint y: 402, endPoint x: 396, endPoint y: 399, distance: 99.0
click at [396, 399] on tr "Culture es-ES" at bounding box center [561, 399] width 336 height 25
click at [508, 423] on td at bounding box center [598, 424] width 260 height 25
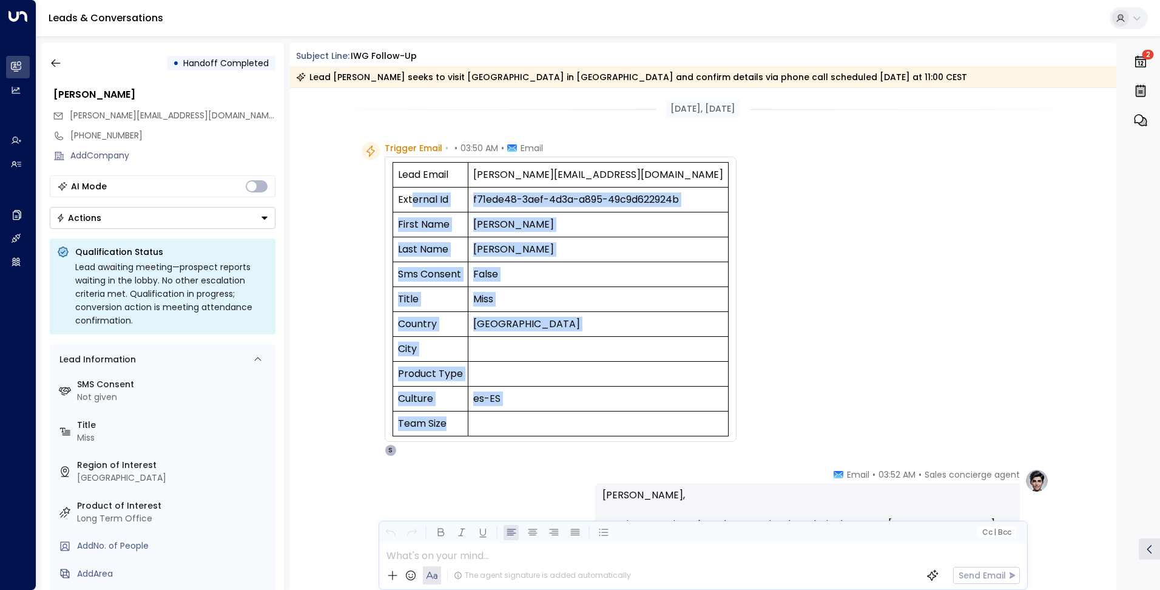
drag, startPoint x: 506, startPoint y: 426, endPoint x: 410, endPoint y: 202, distance: 243.9
click at [410, 202] on tbody "Lead Email [PERSON_NAME][EMAIL_ADDRESS][DOMAIN_NAME] External Id f71ede48-3aef-…" at bounding box center [561, 300] width 336 height 274
click at [495, 387] on td "es-ES" at bounding box center [598, 399] width 260 height 25
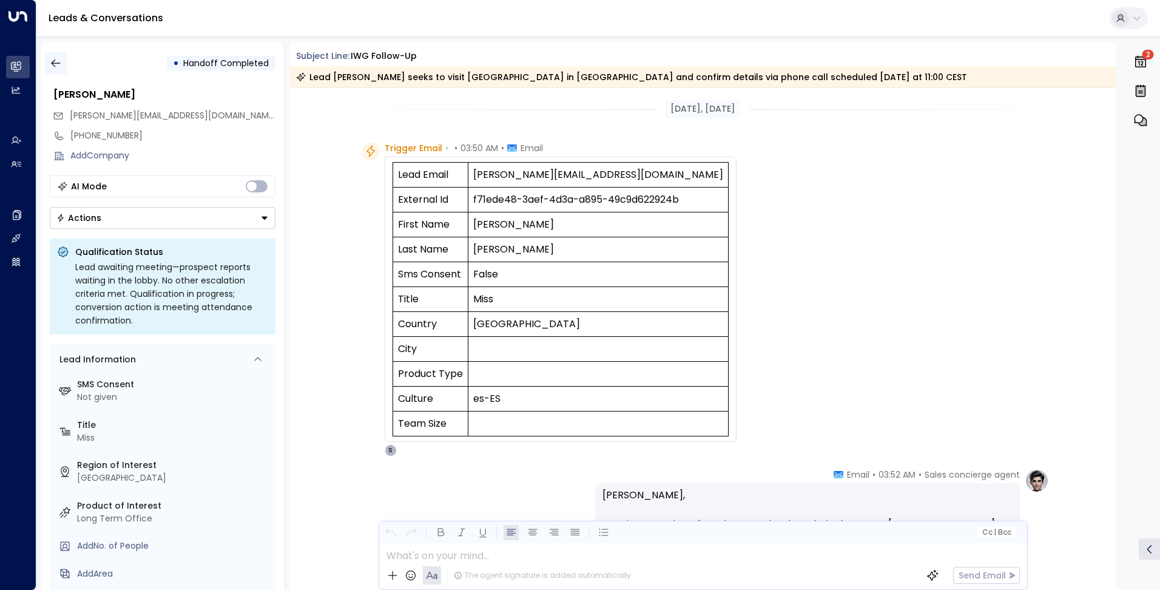
click at [56, 60] on icon "button" at bounding box center [56, 63] width 12 height 12
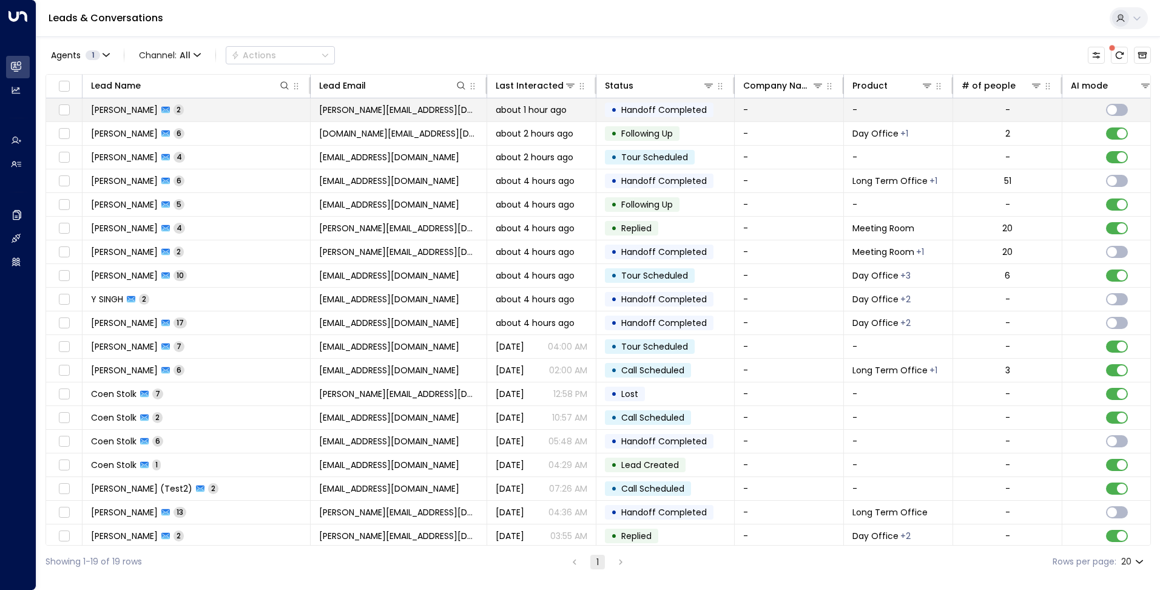
click at [218, 112] on td "[PERSON_NAME] 2" at bounding box center [197, 109] width 228 height 23
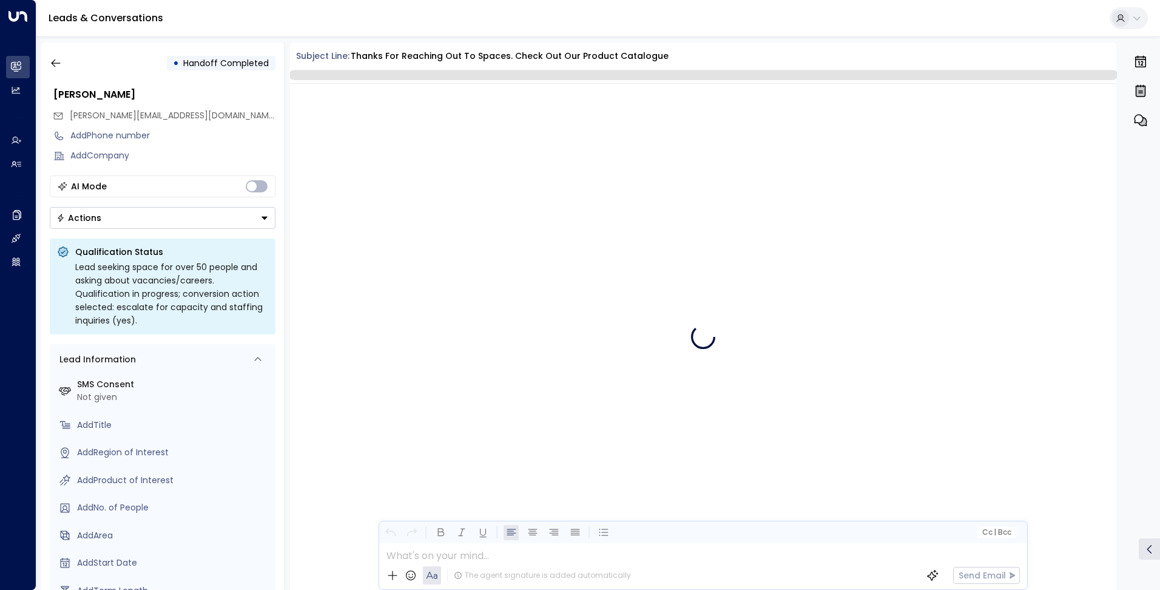
scroll to position [106, 0]
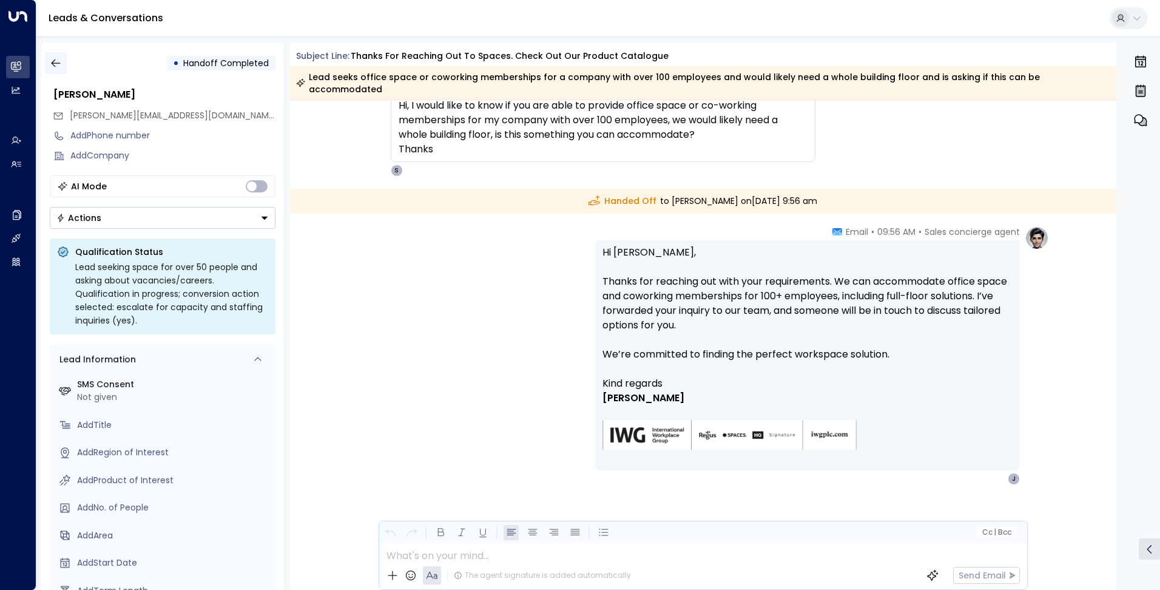
click at [61, 60] on icon "button" at bounding box center [56, 63] width 12 height 12
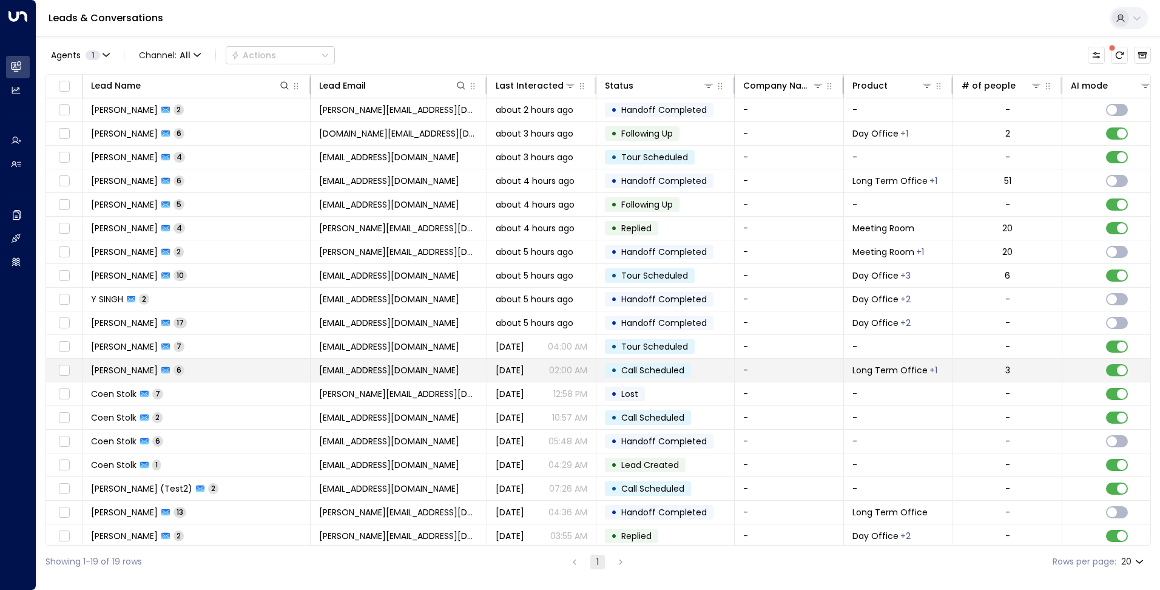
scroll to position [7, 0]
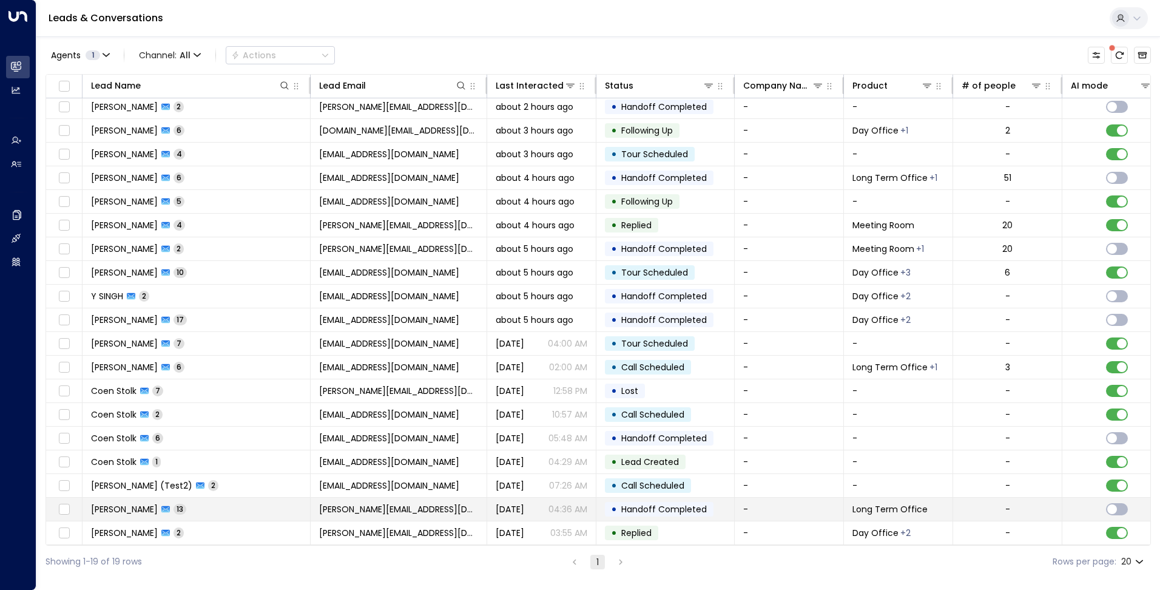
click at [252, 506] on td "[PERSON_NAME] 13" at bounding box center [197, 509] width 228 height 23
